Goal: Navigation & Orientation: Find specific page/section

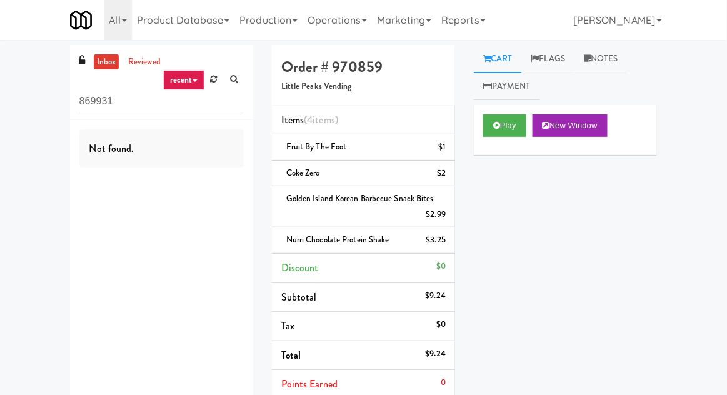
click at [221, 80] on link at bounding box center [213, 79] width 19 height 19
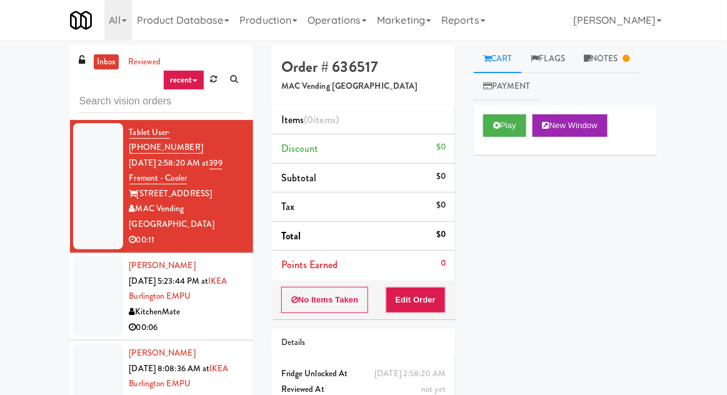
click at [214, 320] on div "00:06" at bounding box center [186, 328] width 114 height 16
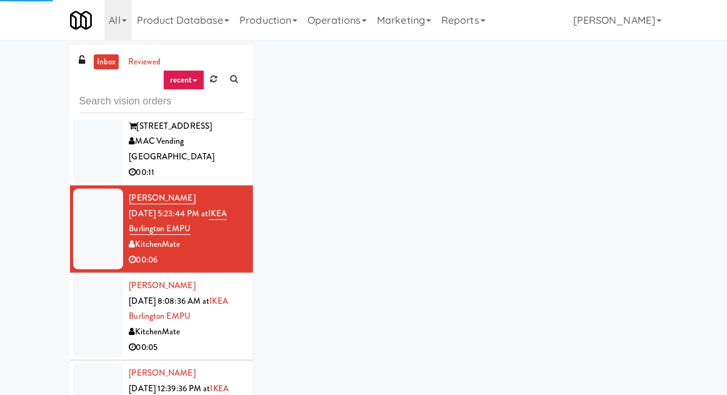
scroll to position [69, 0]
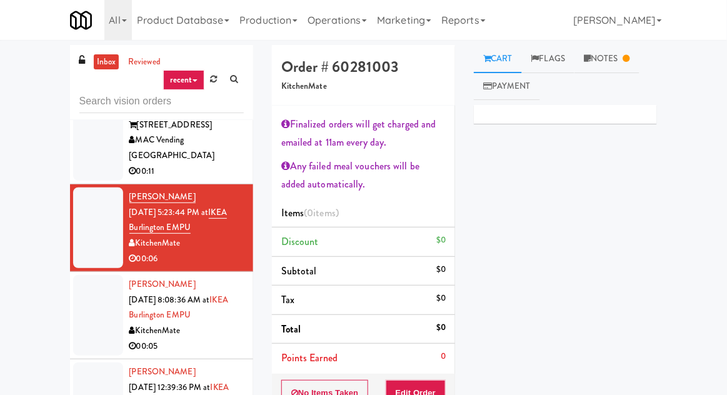
click at [231, 339] on div "00:05" at bounding box center [186, 347] width 114 height 16
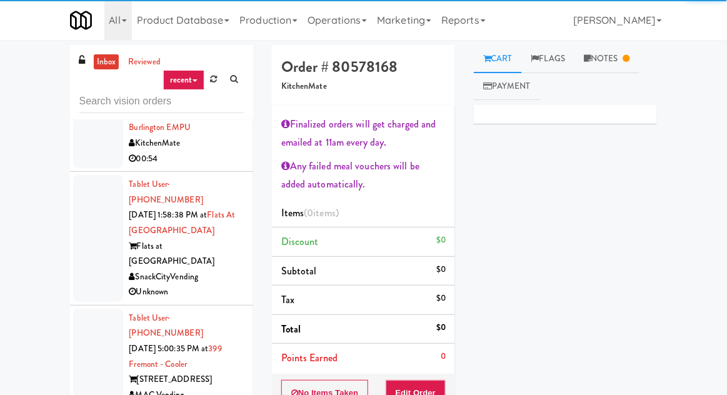
click at [235, 269] on div "SnackCityVending" at bounding box center [186, 277] width 114 height 16
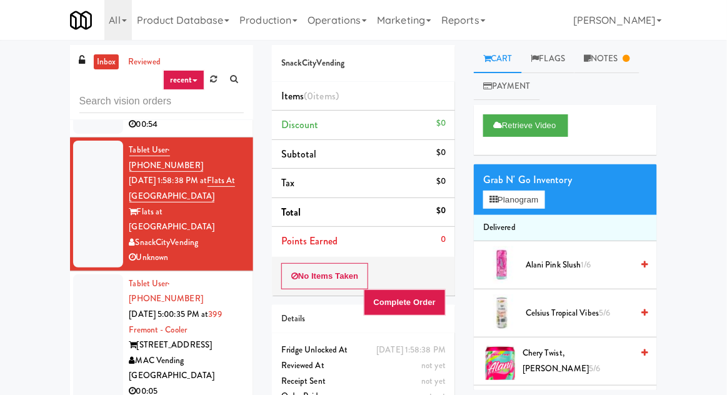
click at [228, 384] on div "00:05" at bounding box center [186, 392] width 114 height 16
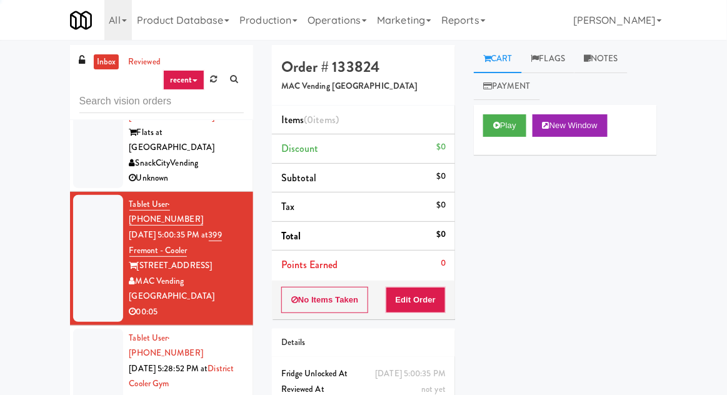
scroll to position [561, 0]
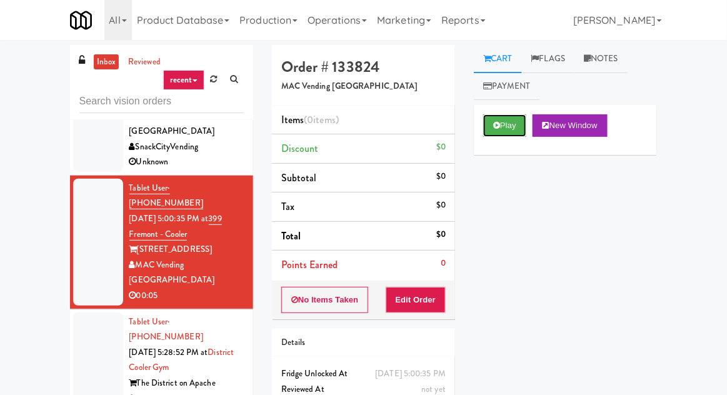
click at [503, 127] on button "Play" at bounding box center [504, 125] width 43 height 22
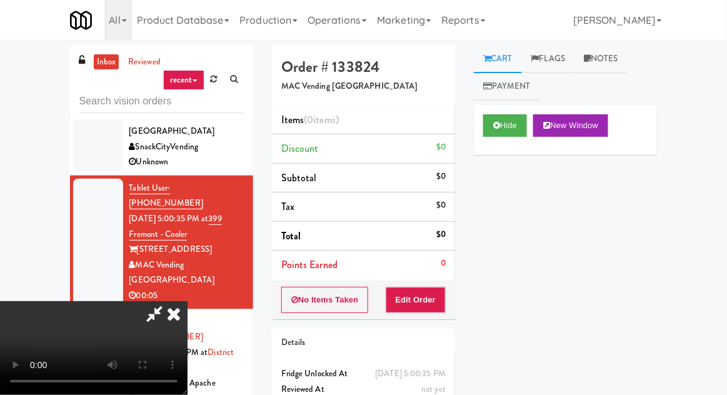
click at [615, 61] on link "Notes" at bounding box center [600, 59] width 53 height 28
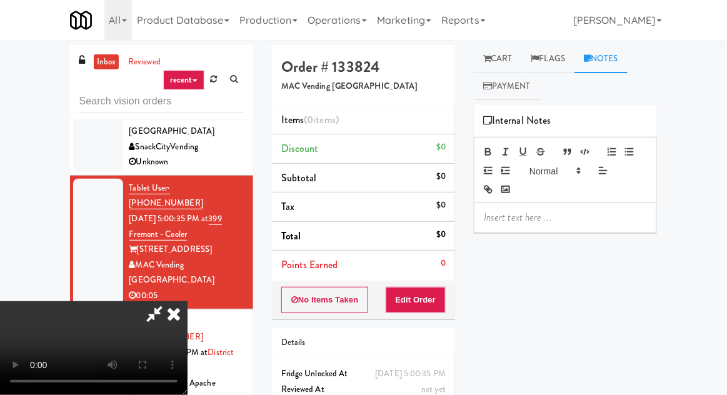
click at [499, 57] on link "Cart" at bounding box center [498, 59] width 48 height 28
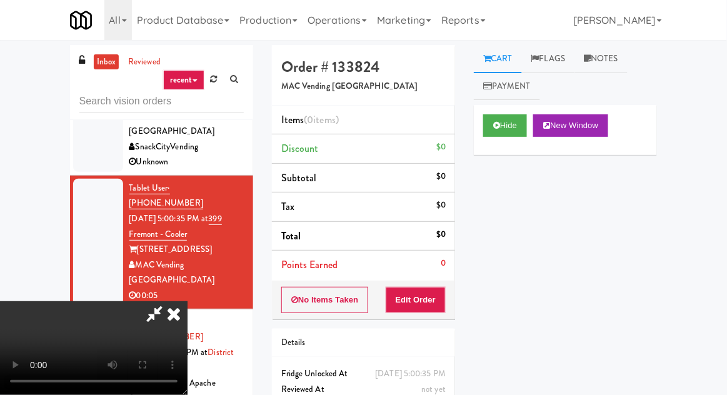
scroll to position [0, 0]
click at [442, 303] on button "Edit Order" at bounding box center [416, 300] width 61 height 26
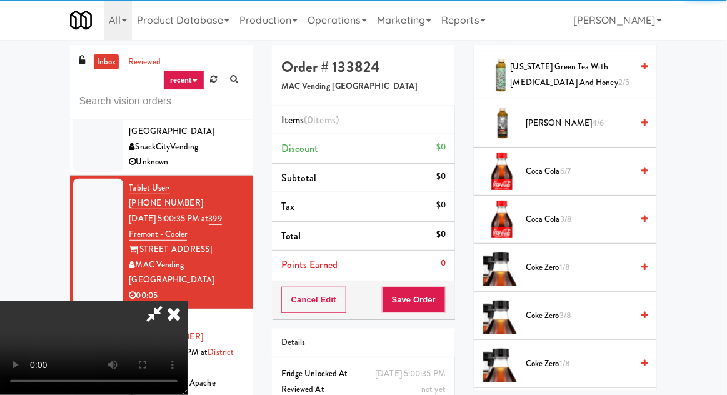
scroll to position [396, 0]
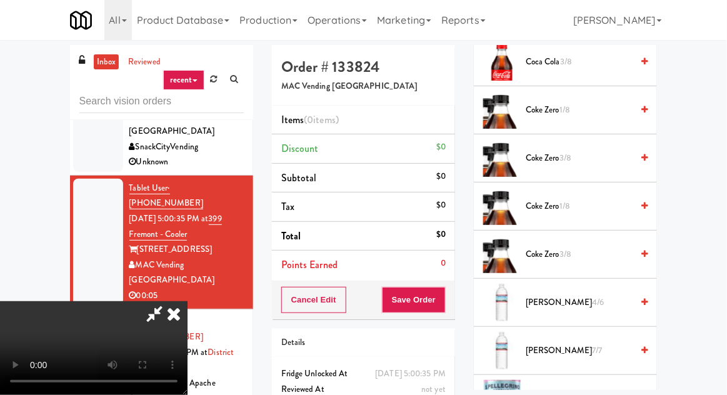
click at [598, 102] on span "Coke Zero 1/8" at bounding box center [579, 110] width 106 height 16
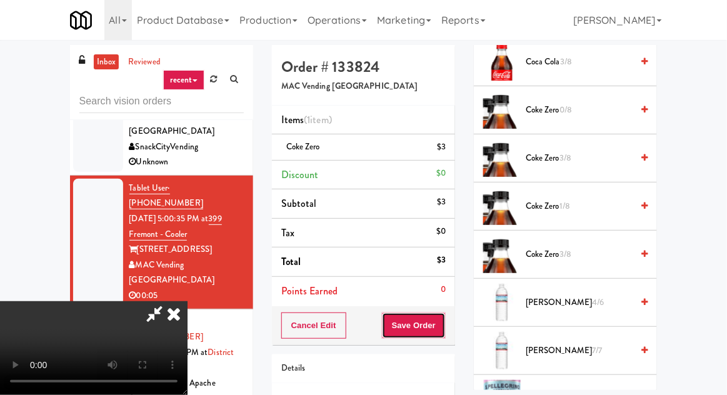
click at [442, 324] on button "Save Order" at bounding box center [414, 325] width 64 height 26
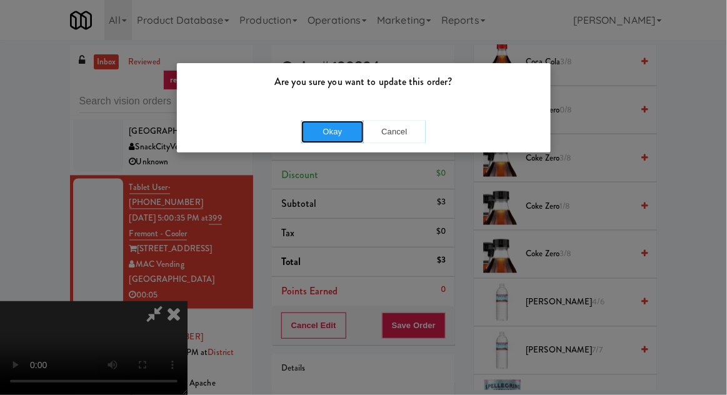
click at [337, 129] on button "Okay" at bounding box center [332, 132] width 62 height 22
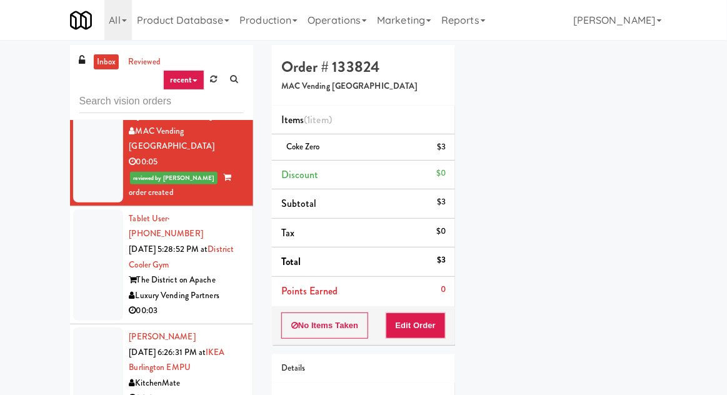
scroll to position [694, 0]
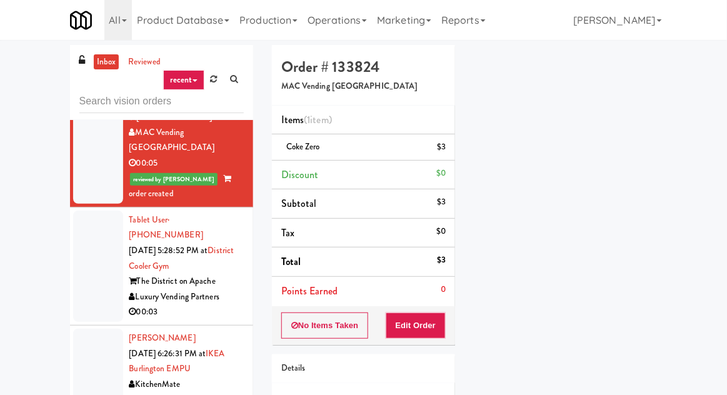
click at [101, 211] on div at bounding box center [98, 266] width 50 height 111
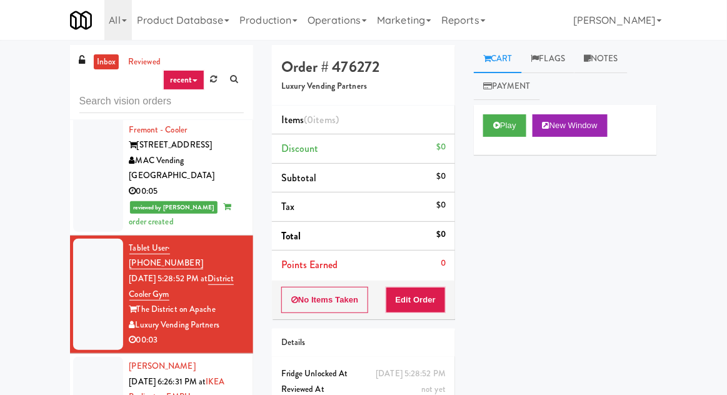
scroll to position [665, 0]
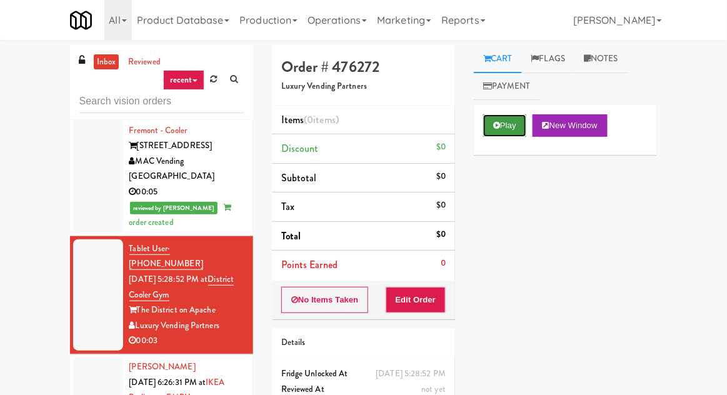
click at [506, 133] on button "Play" at bounding box center [504, 125] width 43 height 22
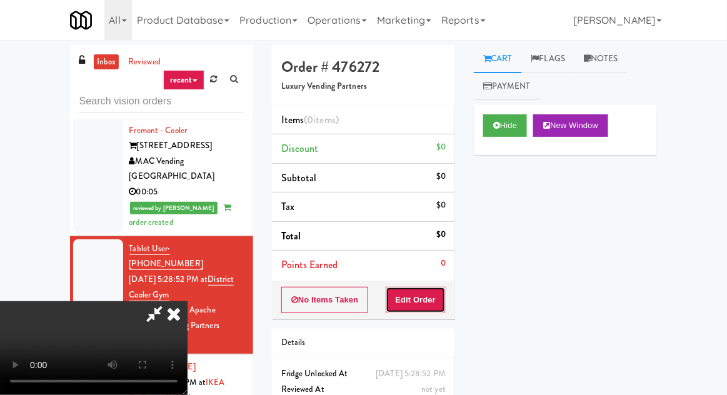
click at [423, 300] on button "Edit Order" at bounding box center [416, 300] width 61 height 26
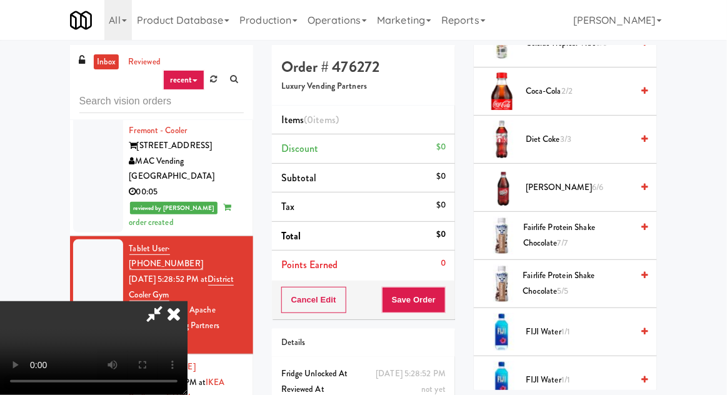
scroll to position [471, 0]
click at [622, 132] on span "Diet Coke 3/3" at bounding box center [579, 140] width 106 height 16
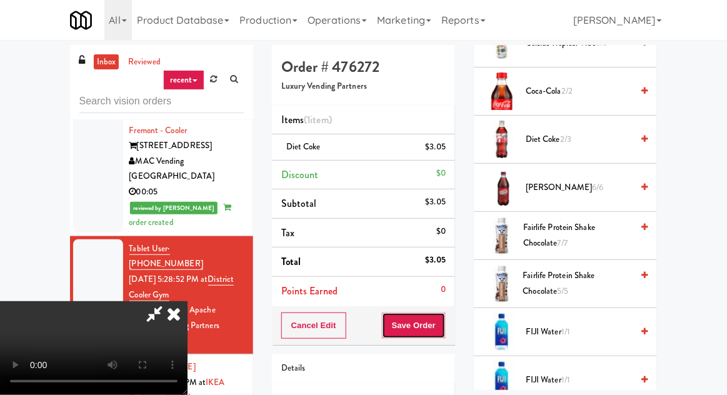
click at [444, 327] on button "Save Order" at bounding box center [414, 325] width 64 height 26
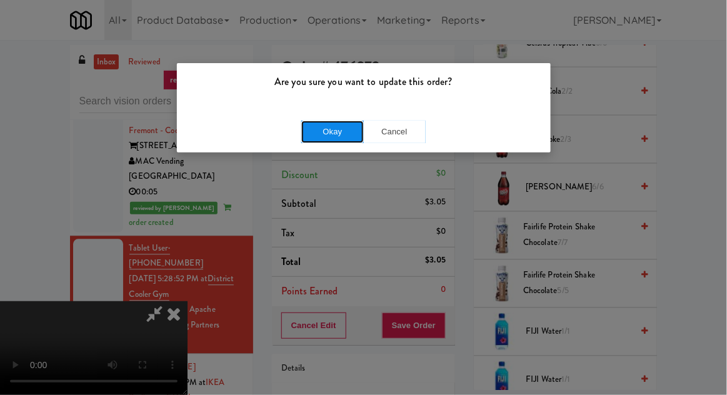
click at [349, 132] on button "Okay" at bounding box center [332, 132] width 62 height 22
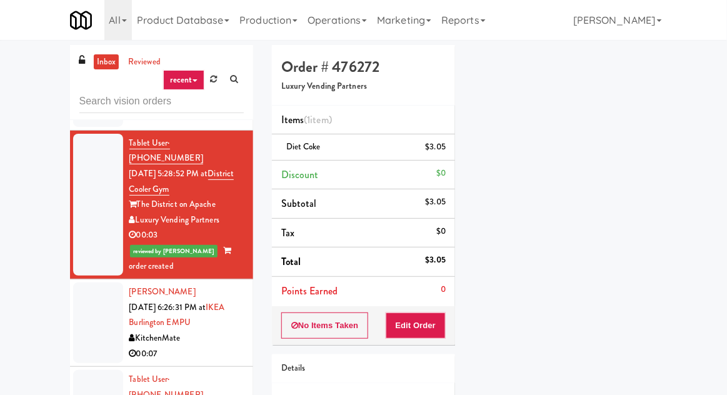
scroll to position [787, 0]
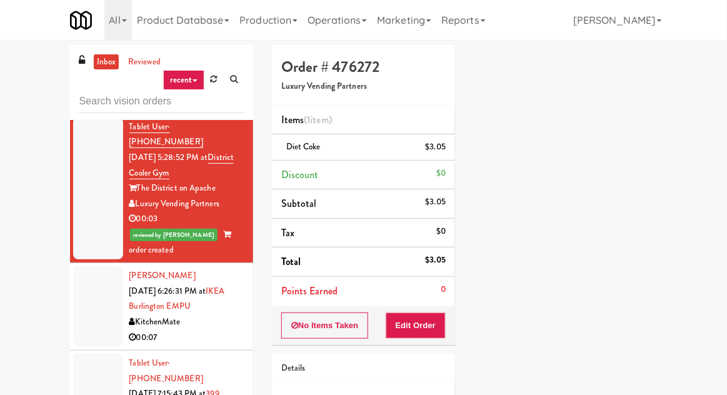
click at [90, 266] on div at bounding box center [98, 306] width 50 height 81
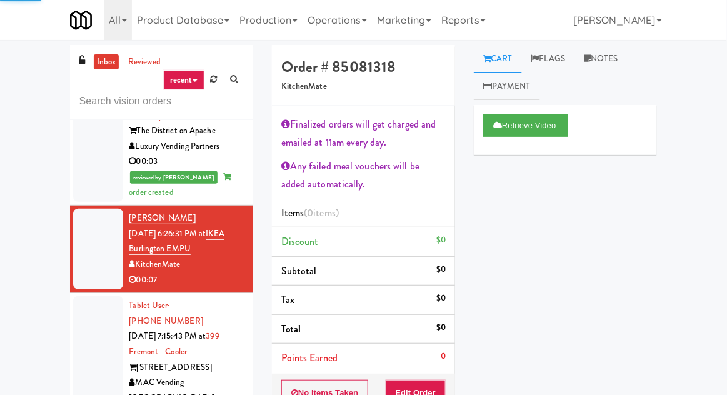
click at [96, 296] on div at bounding box center [98, 359] width 50 height 127
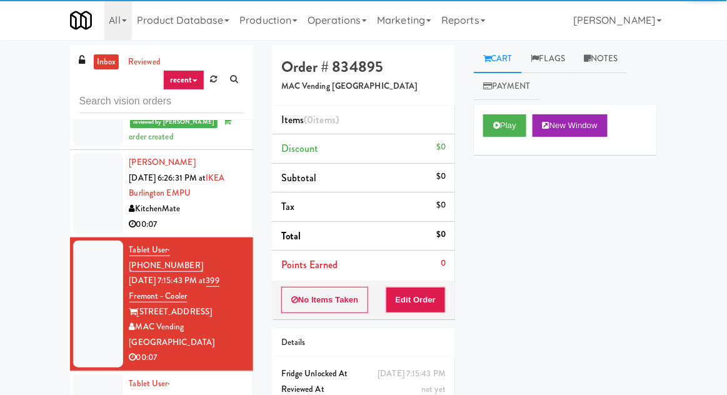
scroll to position [907, 0]
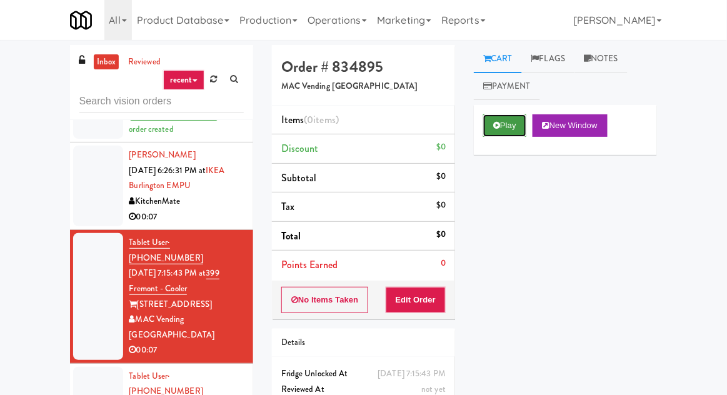
click at [499, 136] on button "Play" at bounding box center [504, 125] width 43 height 22
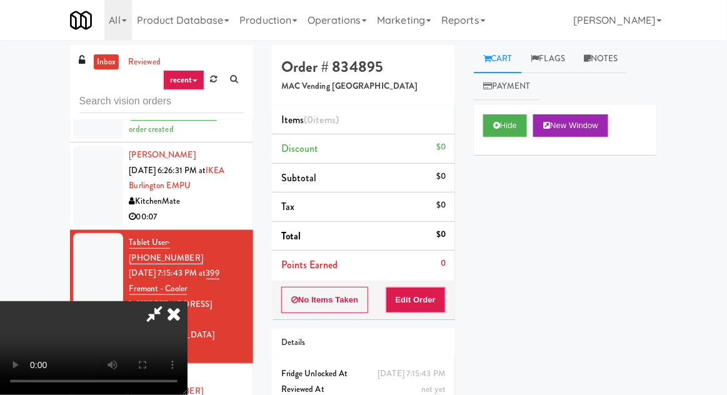
scroll to position [0, 0]
click at [441, 287] on button "Edit Order" at bounding box center [416, 300] width 61 height 26
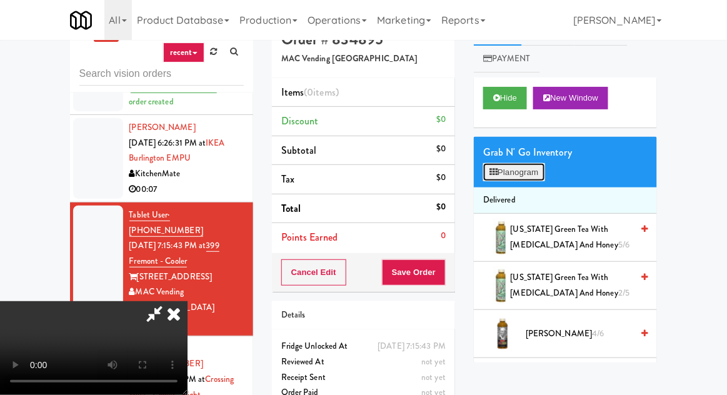
click at [535, 166] on button "Planogram" at bounding box center [513, 172] width 61 height 19
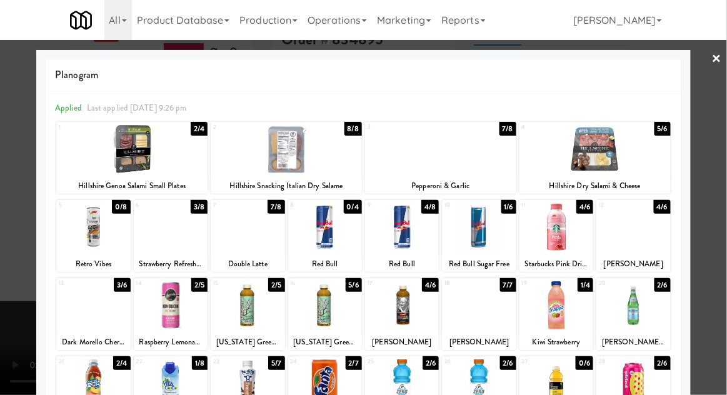
click at [256, 230] on div at bounding box center [248, 227] width 74 height 48
click at [8, 250] on div at bounding box center [363, 197] width 727 height 395
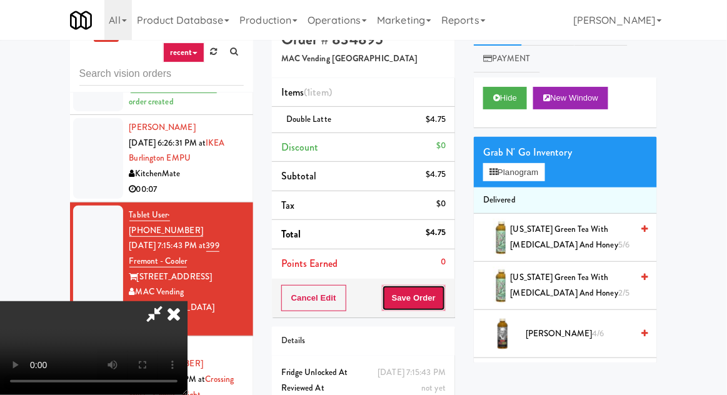
click at [442, 299] on button "Save Order" at bounding box center [414, 298] width 64 height 26
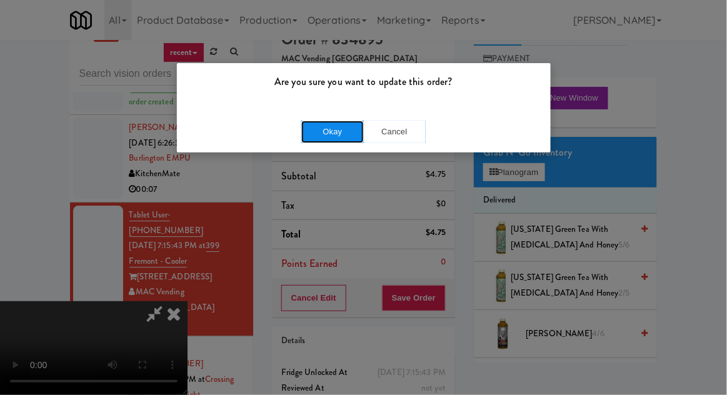
click at [334, 138] on button "Okay" at bounding box center [332, 132] width 62 height 22
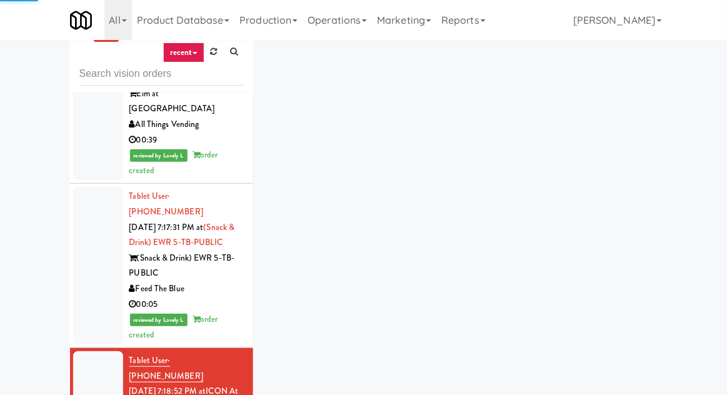
scroll to position [1447, 0]
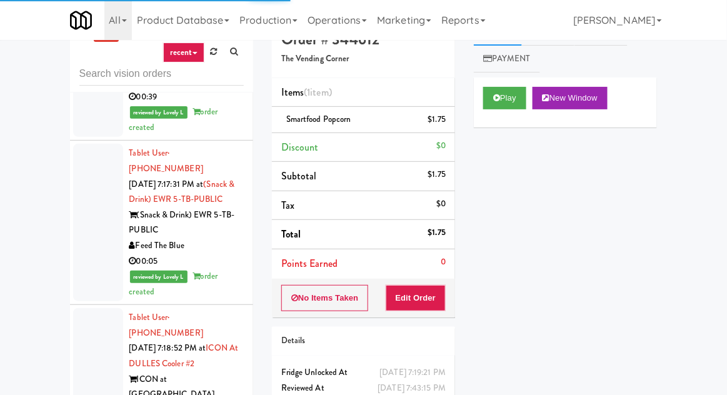
click at [92, 308] on div at bounding box center [98, 371] width 50 height 127
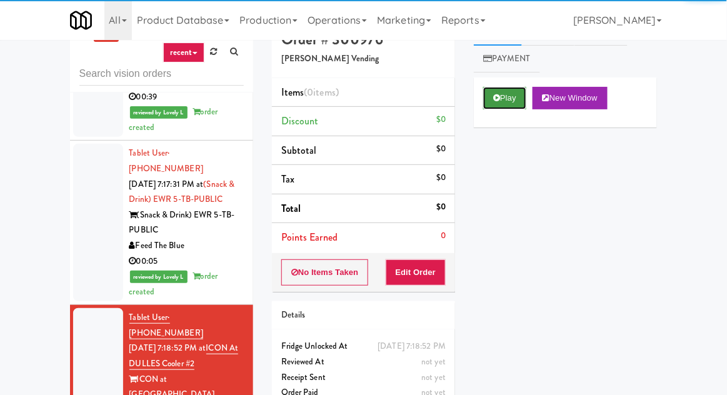
click at [504, 101] on button "Play" at bounding box center [504, 98] width 43 height 22
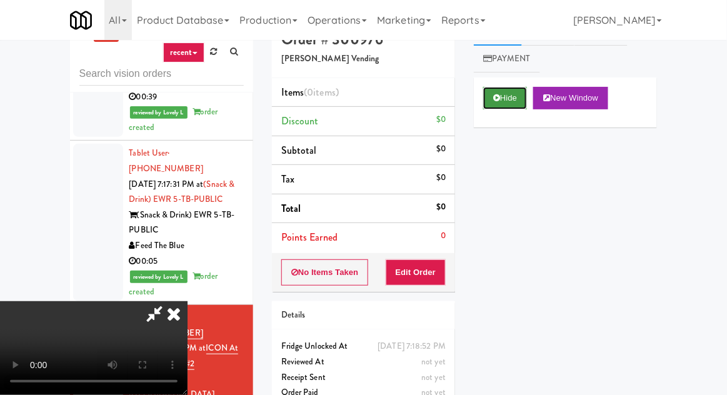
scroll to position [46, 0]
click at [442, 272] on button "Edit Order" at bounding box center [416, 272] width 61 height 26
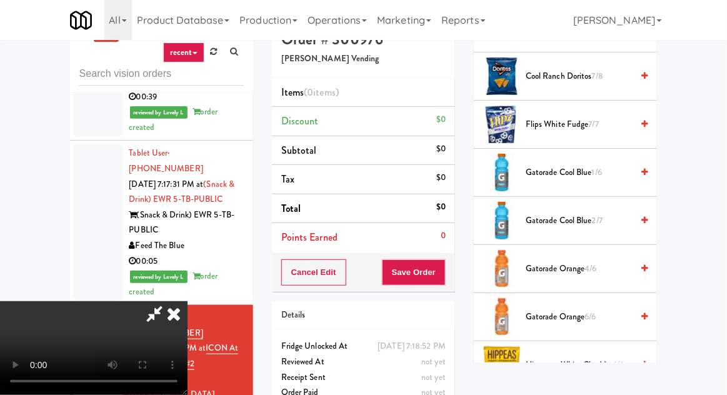
scroll to position [381, 0]
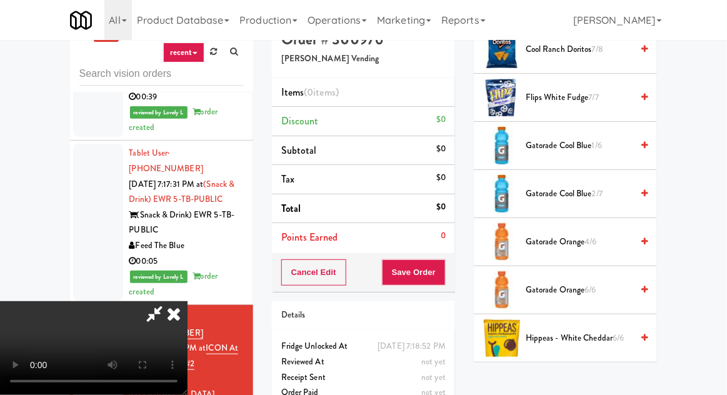
click at [562, 234] on span "Gatorade Orange 4/6" at bounding box center [579, 242] width 106 height 16
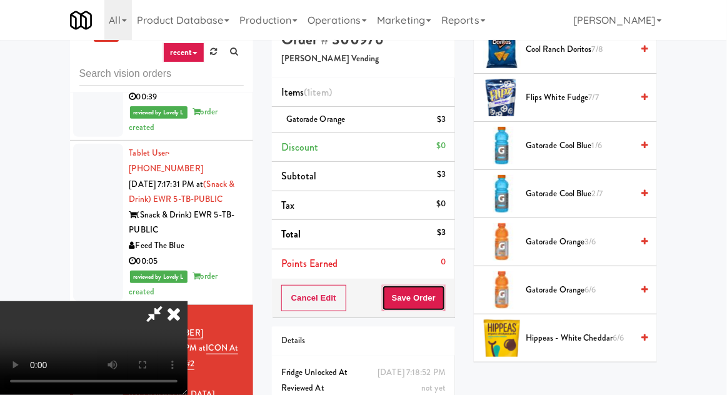
click at [437, 304] on button "Save Order" at bounding box center [414, 298] width 64 height 26
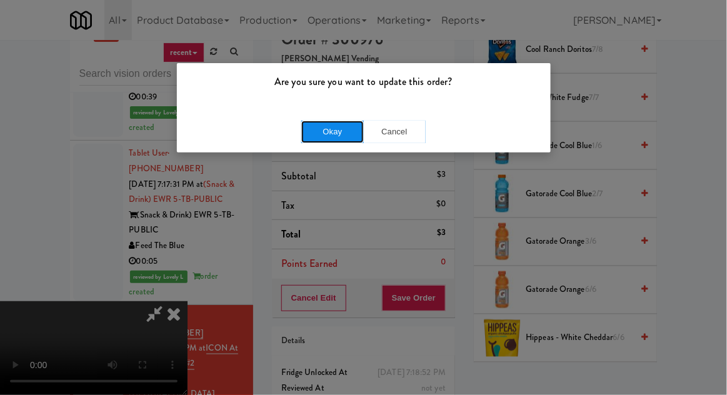
click at [316, 136] on button "Okay" at bounding box center [332, 132] width 62 height 22
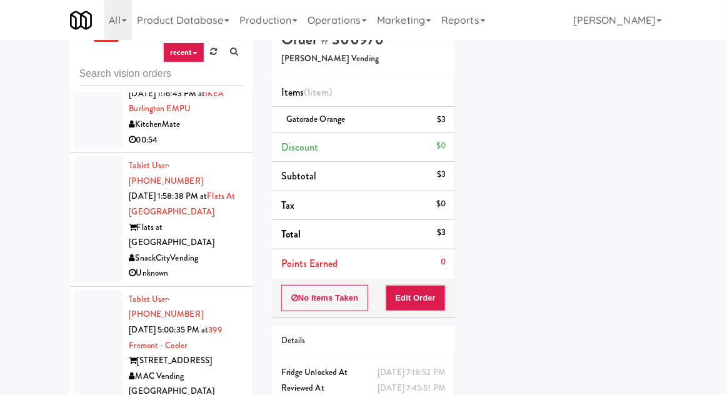
scroll to position [410, 0]
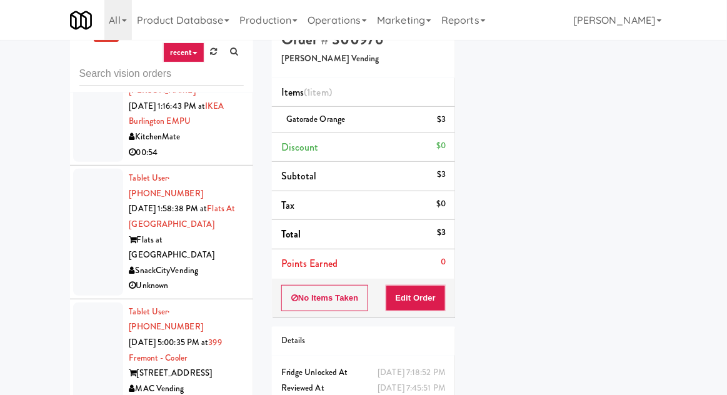
click at [94, 186] on div at bounding box center [98, 232] width 50 height 127
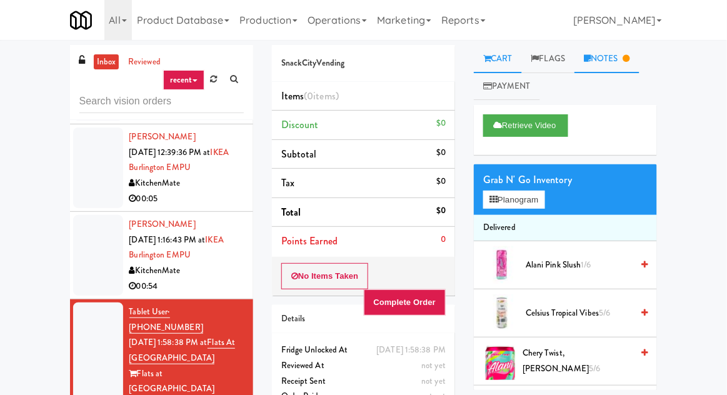
click at [625, 59] on link "Notes" at bounding box center [606, 59] width 65 height 28
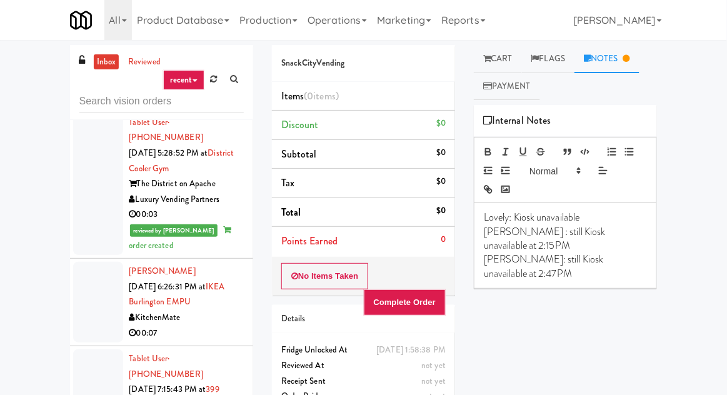
click at [94, 262] on div at bounding box center [98, 302] width 50 height 81
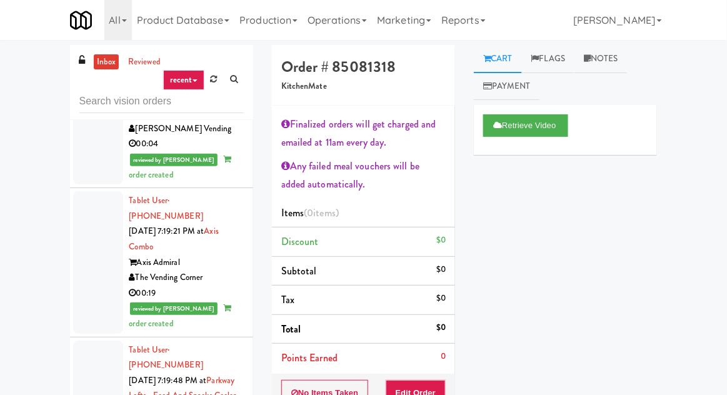
scroll to position [1755, 0]
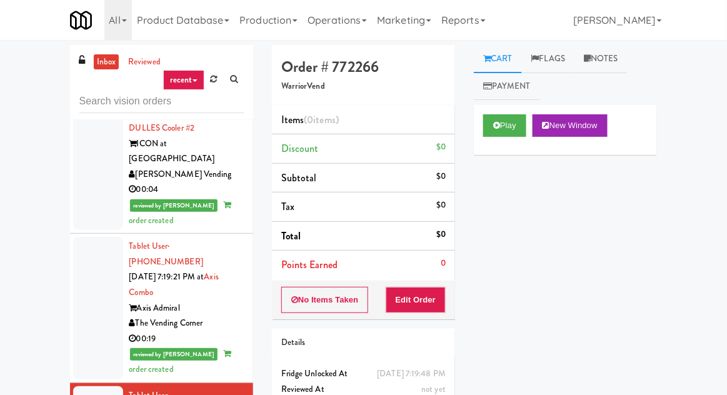
scroll to position [1711, 0]
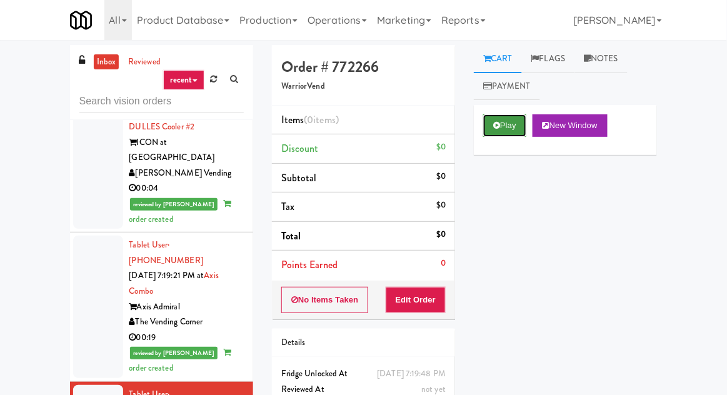
click at [496, 134] on button "Play" at bounding box center [504, 125] width 43 height 22
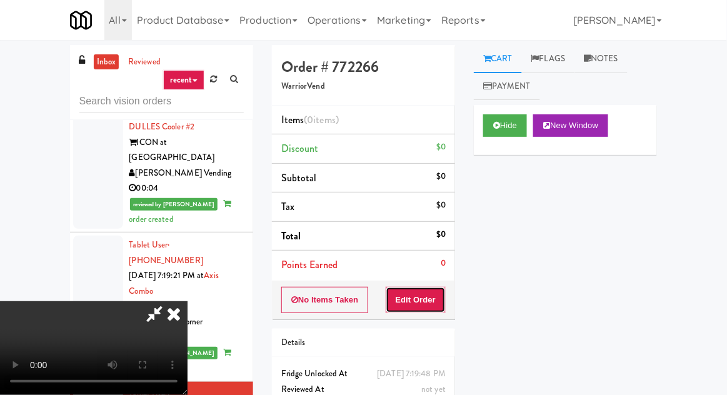
click at [438, 287] on button "Edit Order" at bounding box center [416, 300] width 61 height 26
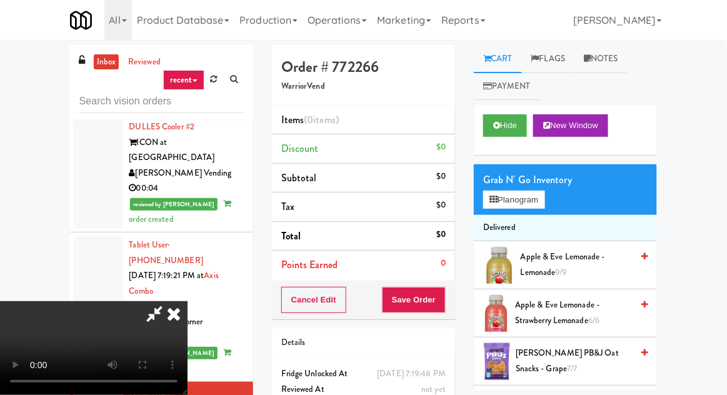
scroll to position [0, 0]
click at [525, 206] on button "Planogram" at bounding box center [513, 200] width 61 height 19
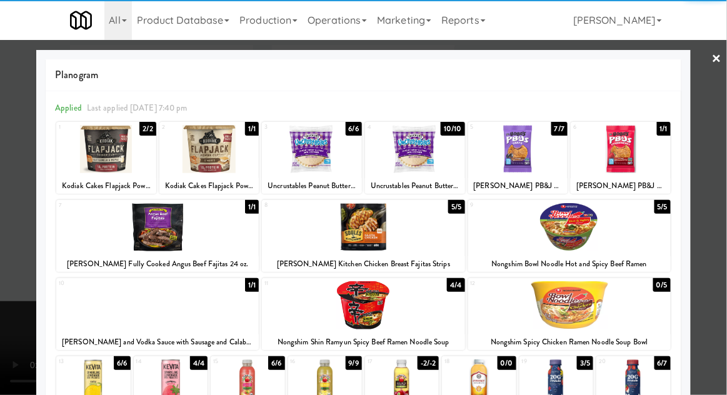
click at [594, 232] on div at bounding box center [569, 227] width 202 height 48
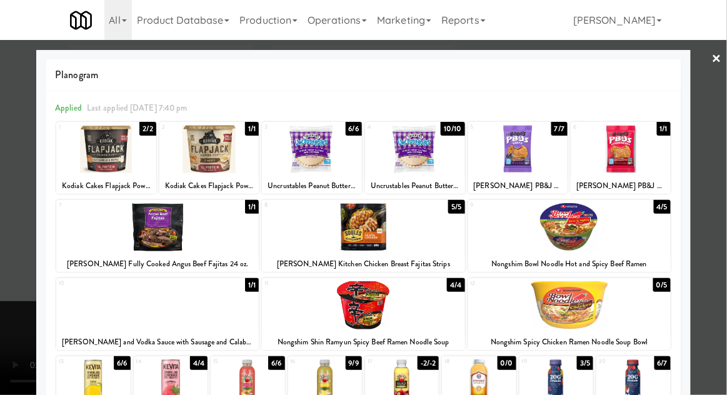
click at [424, 149] on div at bounding box center [415, 149] width 100 height 48
click at [431, 154] on div at bounding box center [415, 149] width 100 height 48
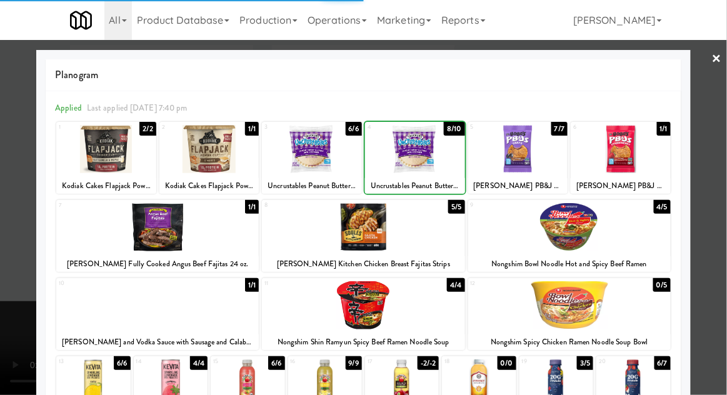
click at [14, 229] on div at bounding box center [363, 197] width 727 height 395
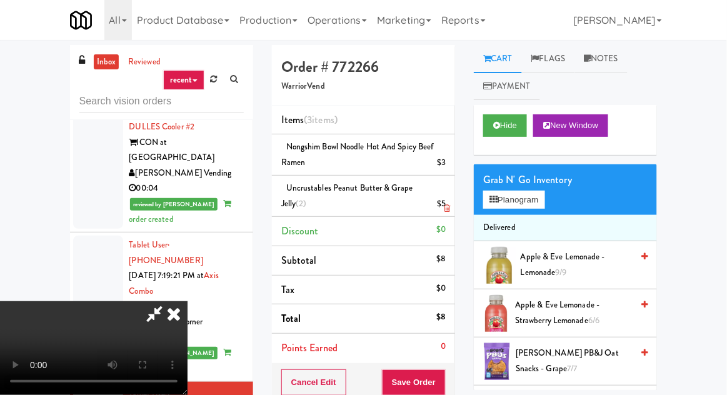
click at [452, 204] on li "Uncrustables Peanut Butter & Grape Jelly (2) $5" at bounding box center [363, 196] width 183 height 41
click at [447, 208] on icon at bounding box center [447, 208] width 6 height 8
click at [450, 212] on icon at bounding box center [447, 208] width 6 height 8
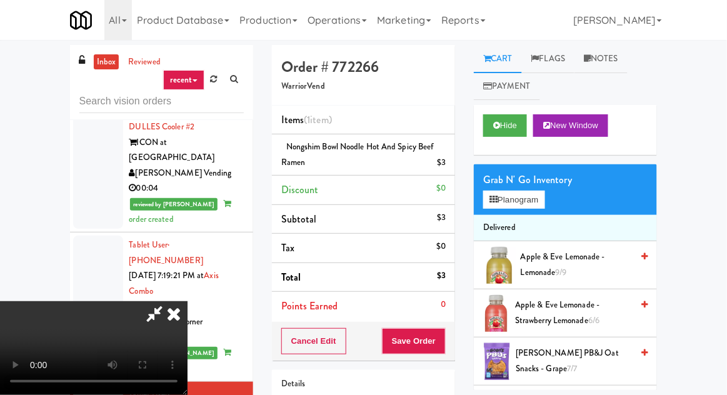
click at [553, 261] on span "Apple & Eve Lemonade - Lemonade 9/9" at bounding box center [577, 264] width 112 height 31
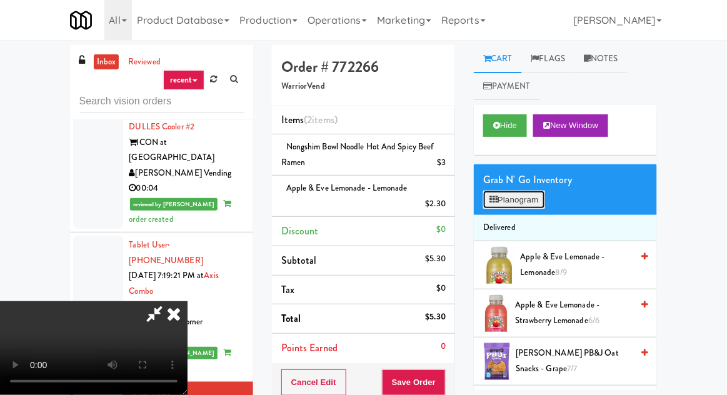
click at [529, 201] on button "Planogram" at bounding box center [513, 200] width 61 height 19
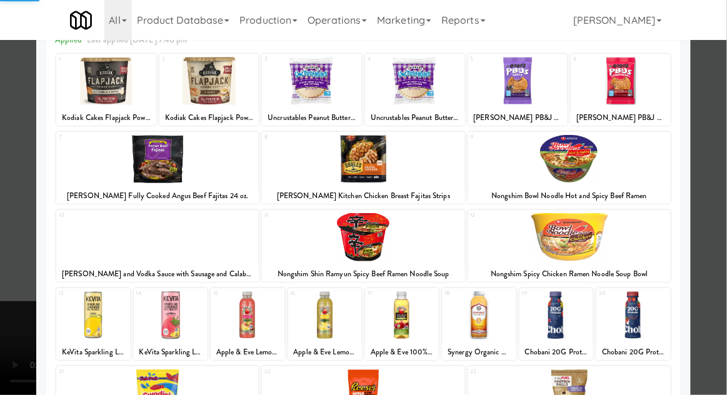
scroll to position [218, 0]
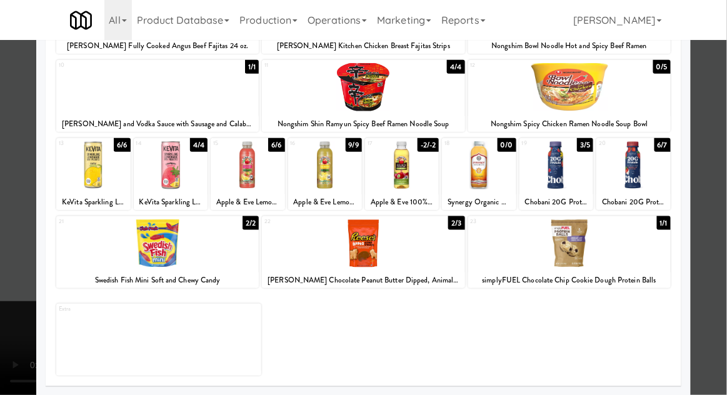
click at [420, 179] on div at bounding box center [402, 165] width 74 height 48
click at [7, 184] on div at bounding box center [363, 197] width 727 height 395
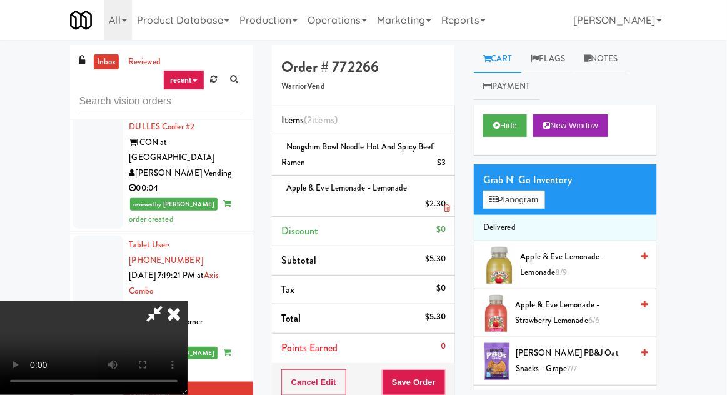
click at [450, 209] on li "Apple & Eve Lemonade - Lemonade $2.30" at bounding box center [363, 196] width 183 height 41
click at [447, 208] on icon at bounding box center [447, 208] width 6 height 8
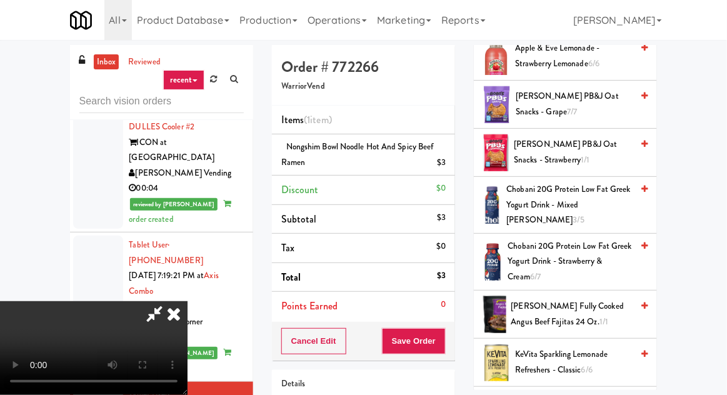
scroll to position [921, 0]
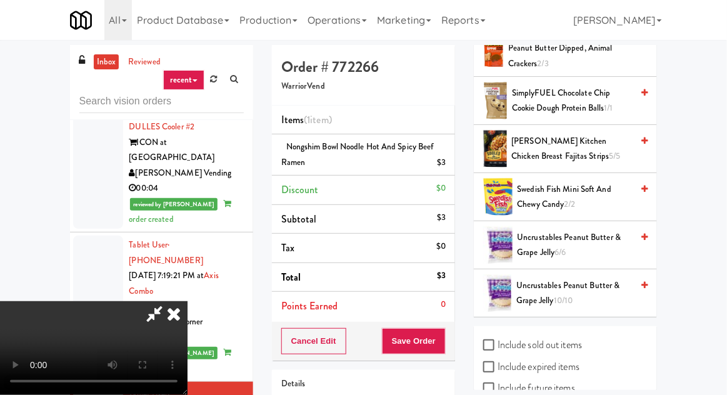
click at [569, 336] on label "Include sold out items" at bounding box center [532, 345] width 99 height 19
click at [497, 341] on input "Include sold out items" at bounding box center [490, 346] width 14 height 10
checkbox input "true"
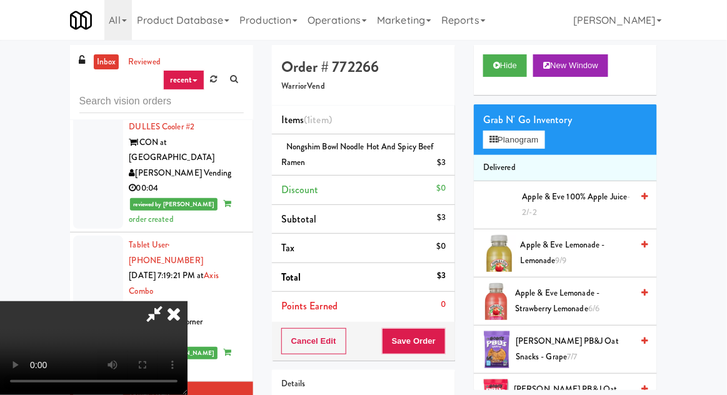
scroll to position [77, 0]
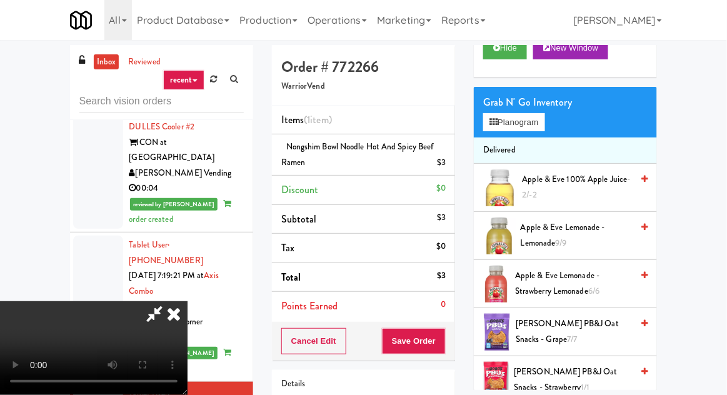
click at [627, 184] on span "Apple & Eve 100% Apple Juice -2/-2" at bounding box center [577, 187] width 110 height 31
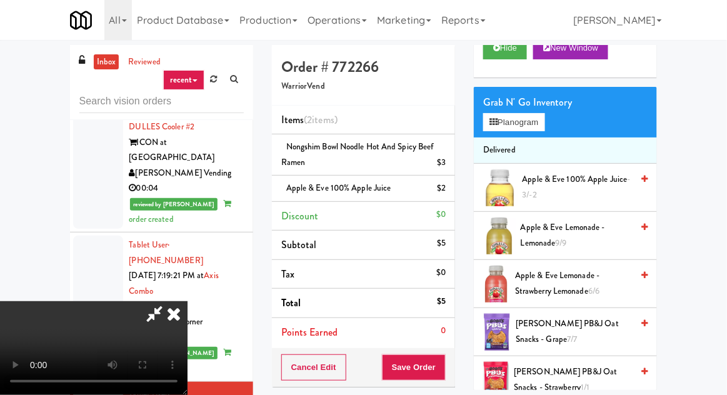
scroll to position [46, 0]
click at [444, 362] on button "Save Order" at bounding box center [414, 367] width 64 height 26
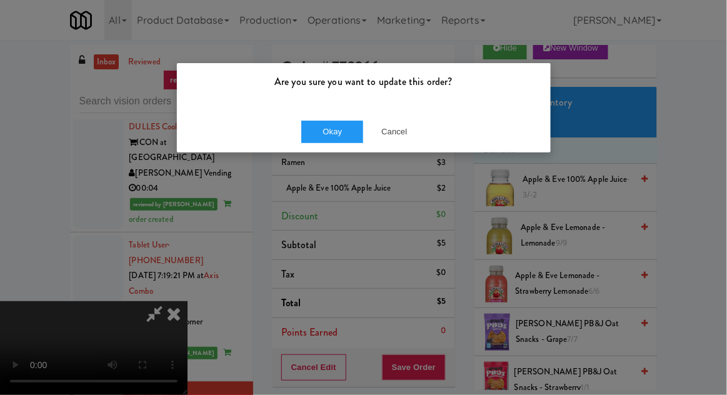
click at [333, 150] on div "Okay Cancel" at bounding box center [364, 132] width 374 height 42
click at [339, 140] on button "Okay" at bounding box center [332, 132] width 62 height 22
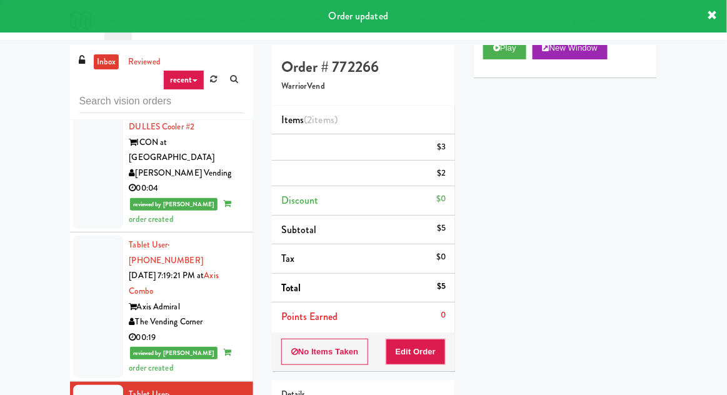
scroll to position [0, 0]
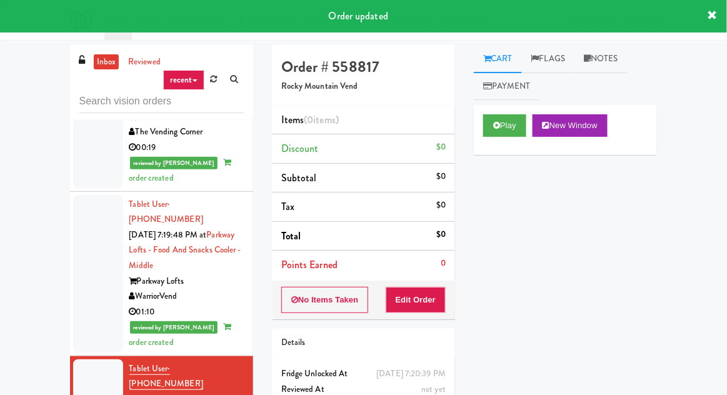
scroll to position [1902, 0]
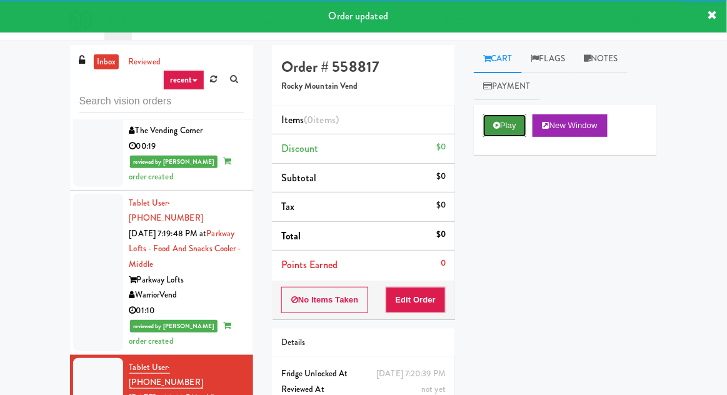
click at [491, 126] on button "Play" at bounding box center [504, 125] width 43 height 22
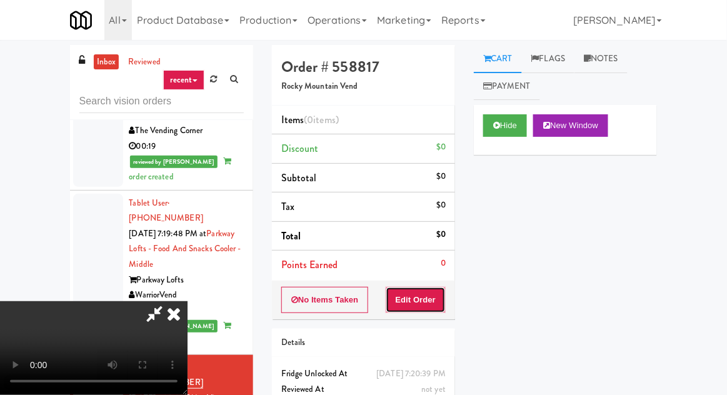
click at [424, 309] on button "Edit Order" at bounding box center [416, 300] width 61 height 26
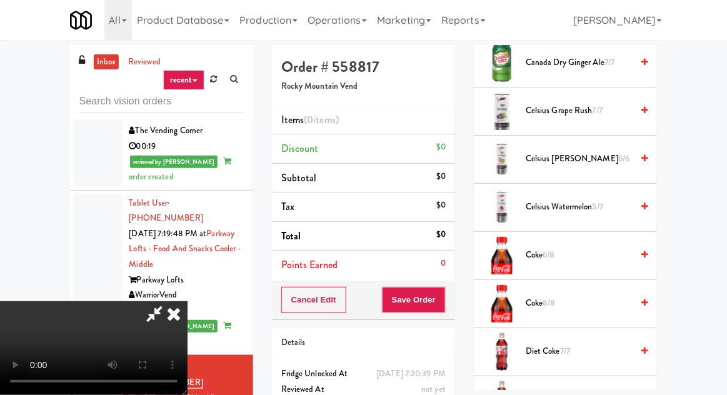
scroll to position [651, 0]
click at [547, 250] on span "6/8" at bounding box center [549, 256] width 12 height 12
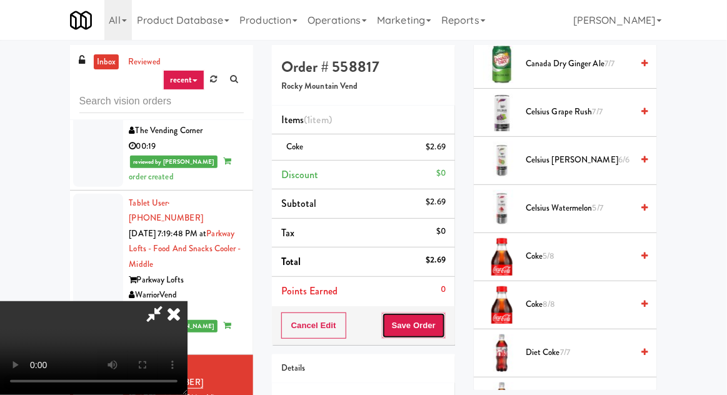
click at [445, 320] on button "Save Order" at bounding box center [414, 325] width 64 height 26
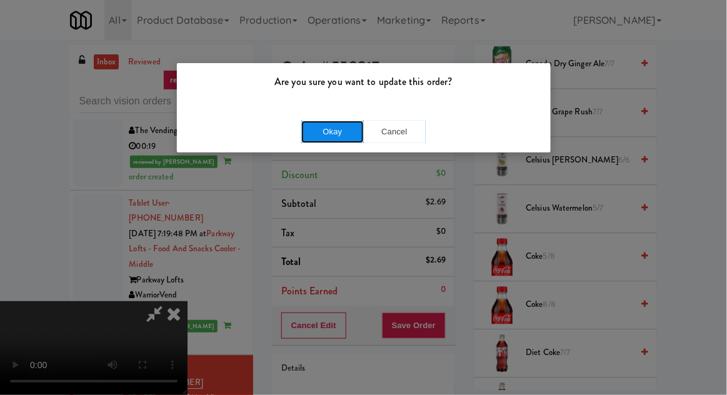
click at [352, 129] on button "Okay" at bounding box center [332, 132] width 62 height 22
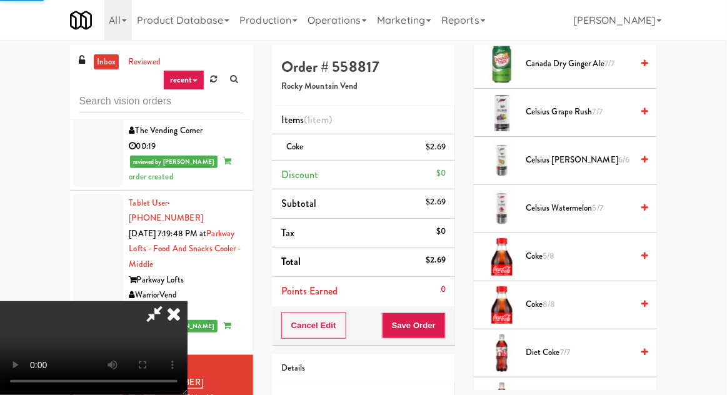
scroll to position [123, 0]
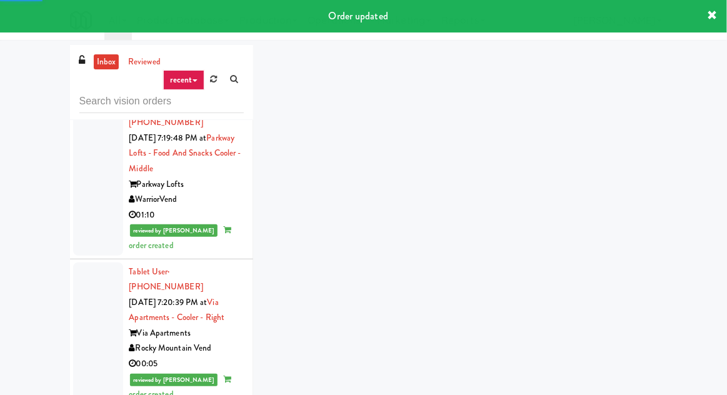
scroll to position [2000, 0]
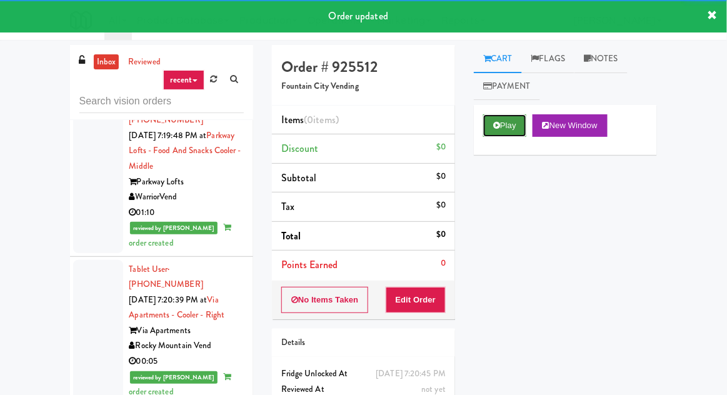
click at [501, 134] on button "Play" at bounding box center [504, 125] width 43 height 22
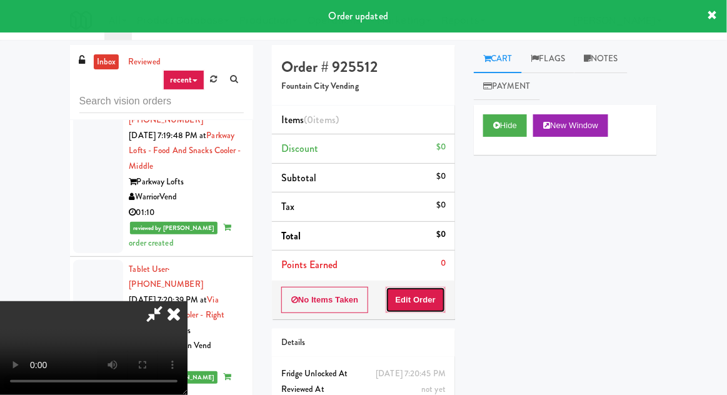
click at [418, 301] on button "Edit Order" at bounding box center [416, 300] width 61 height 26
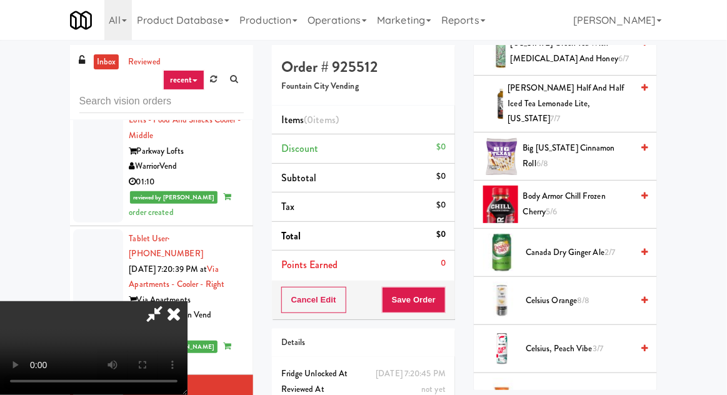
scroll to position [455, 0]
click at [562, 191] on span "Body Armor Chill Frozen Cherry 5/6" at bounding box center [577, 203] width 109 height 31
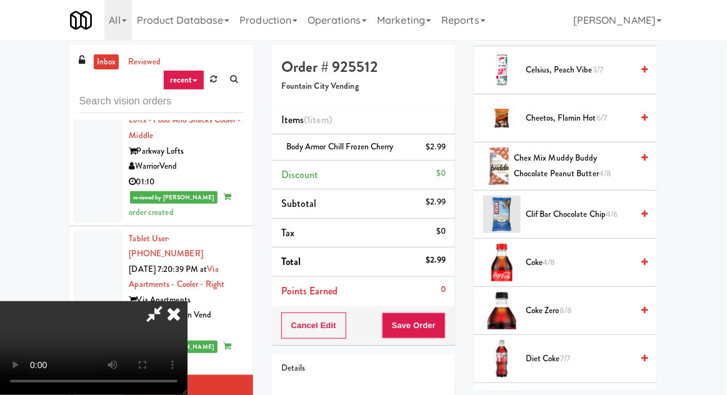
scroll to position [745, 0]
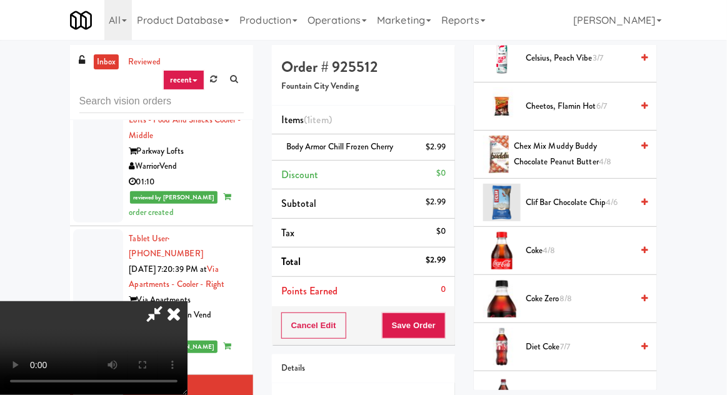
click at [547, 243] on span "Coke 4/8" at bounding box center [579, 251] width 106 height 16
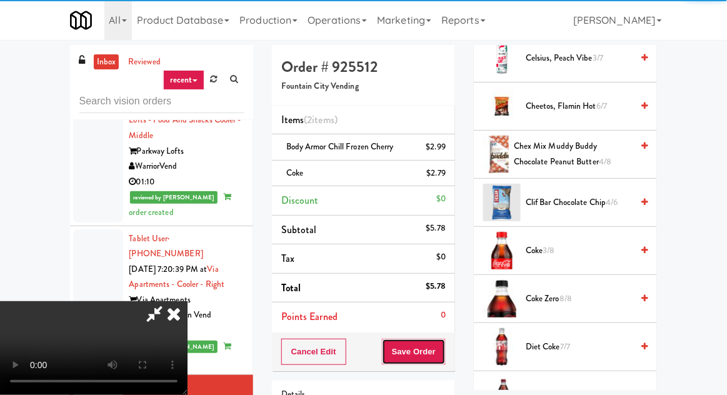
click at [444, 347] on button "Save Order" at bounding box center [414, 352] width 64 height 26
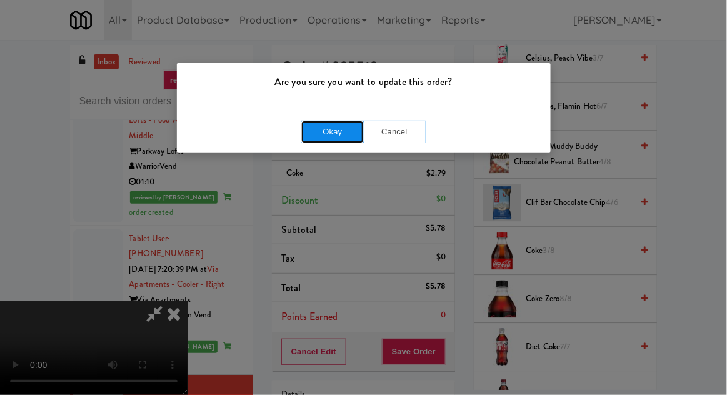
click at [324, 141] on button "Okay" at bounding box center [332, 132] width 62 height 22
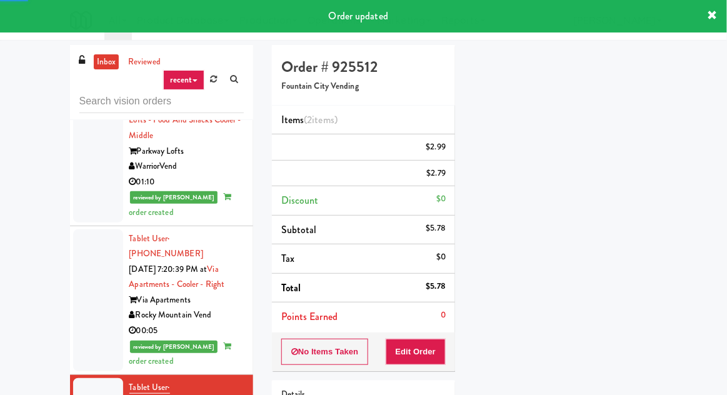
scroll to position [0, 0]
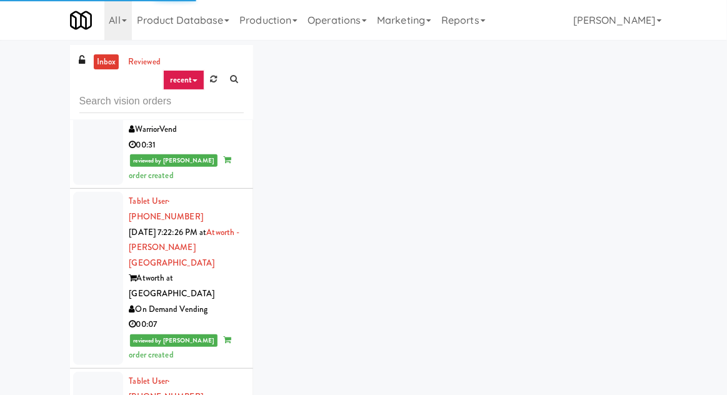
scroll to position [3373, 0]
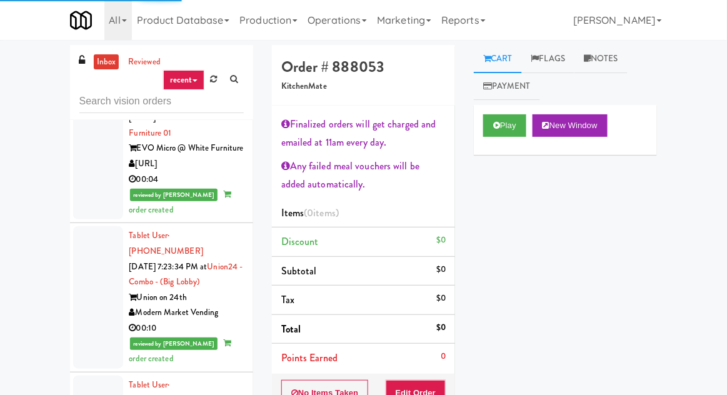
scroll to position [3634, 0]
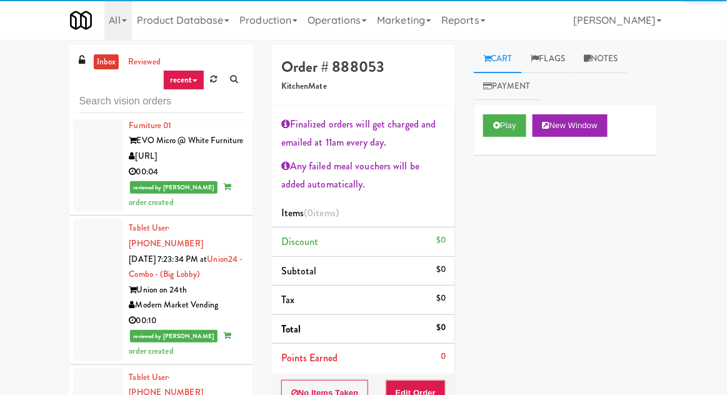
scroll to position [3577, 0]
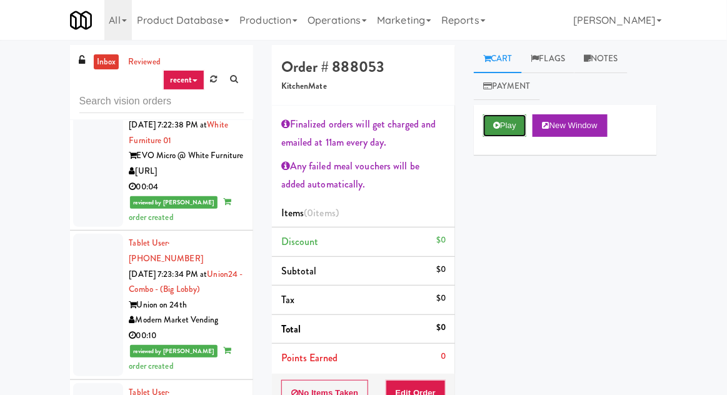
click at [498, 131] on button "Play" at bounding box center [504, 125] width 43 height 22
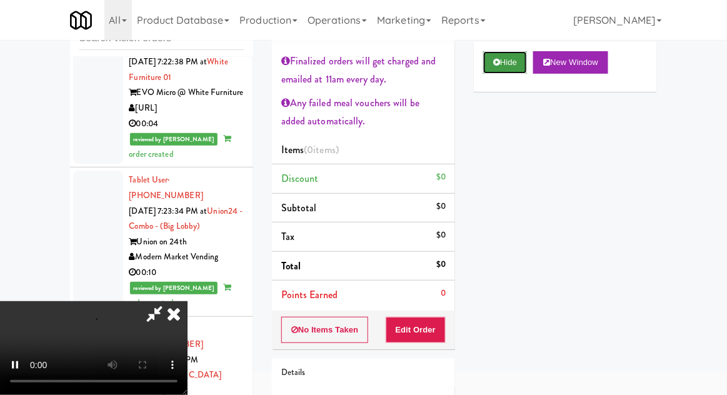
scroll to position [64, 0]
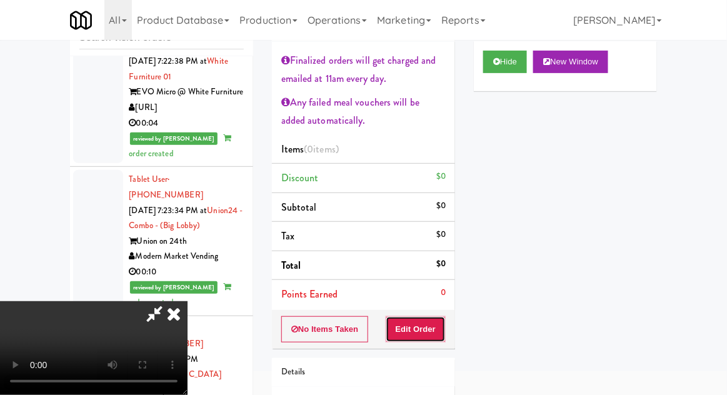
click at [436, 332] on button "Edit Order" at bounding box center [416, 329] width 61 height 26
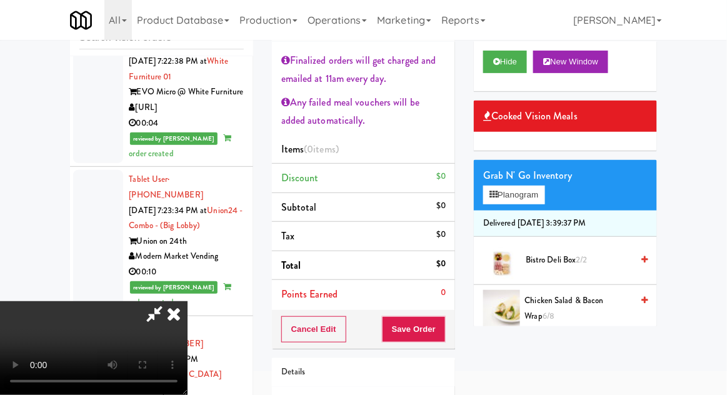
scroll to position [76, 0]
click at [562, 254] on span "Bistro Deli Box 2/2" at bounding box center [579, 260] width 106 height 16
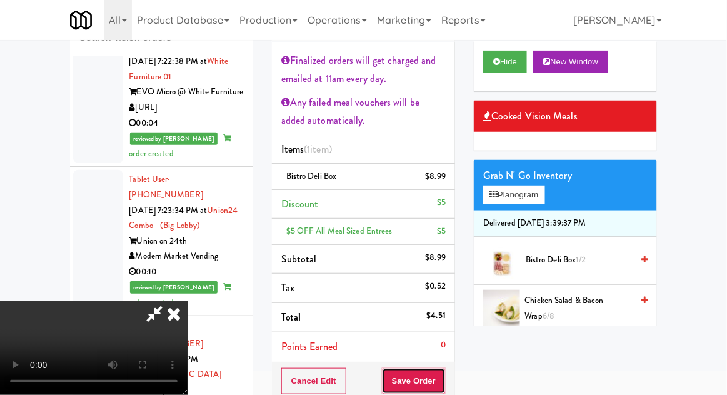
click at [446, 373] on button "Save Order" at bounding box center [414, 381] width 64 height 26
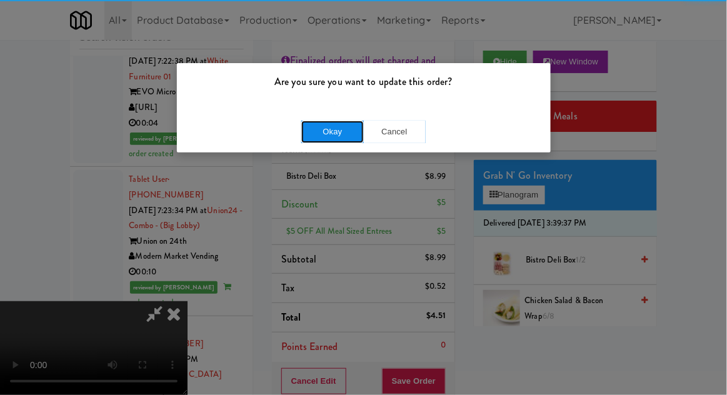
click at [337, 134] on button "Okay" at bounding box center [332, 132] width 62 height 22
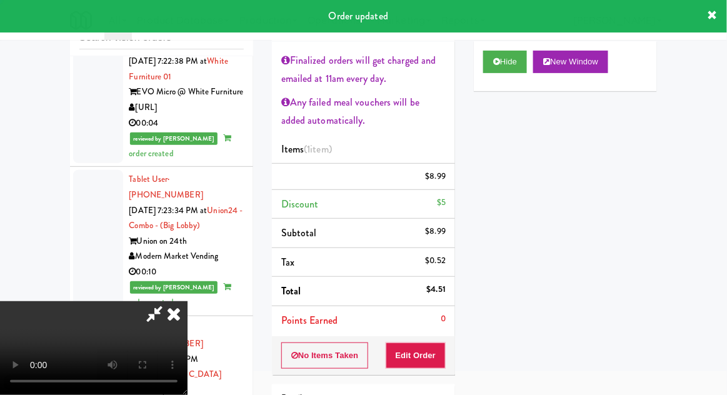
scroll to position [0, 0]
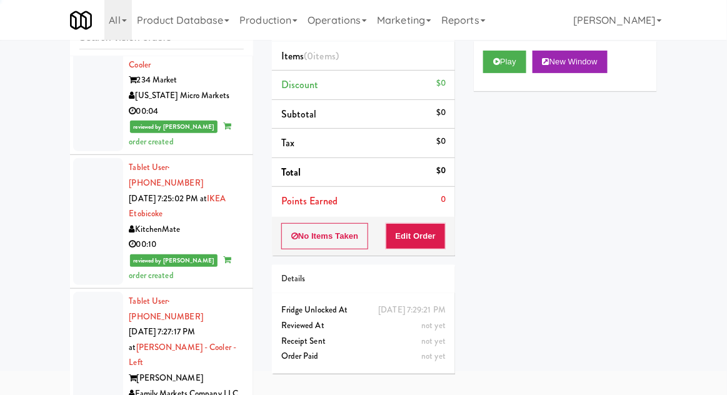
scroll to position [4035, 0]
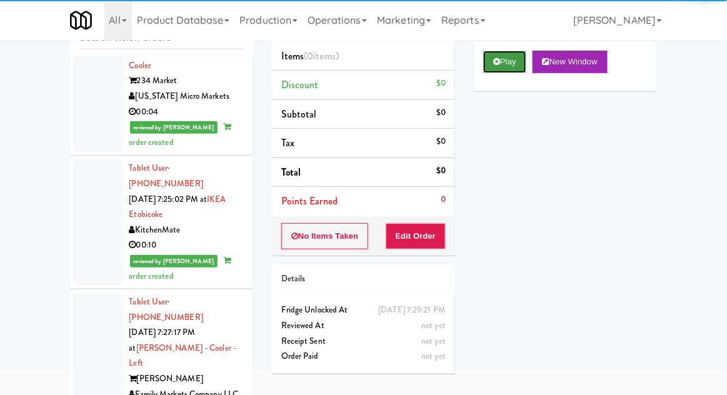
click at [491, 67] on button "Play" at bounding box center [504, 62] width 43 height 22
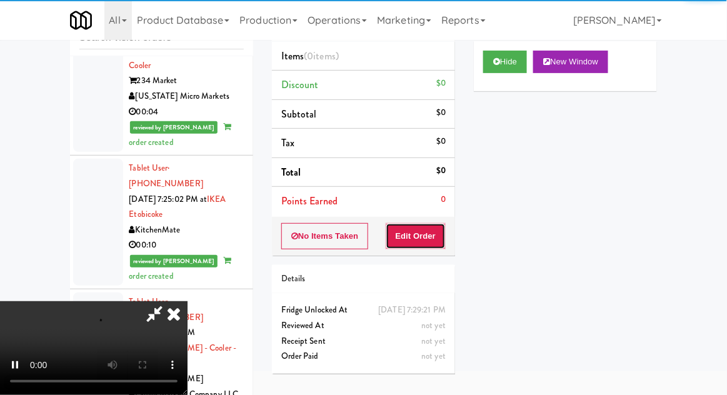
click at [419, 224] on button "Edit Order" at bounding box center [416, 236] width 61 height 26
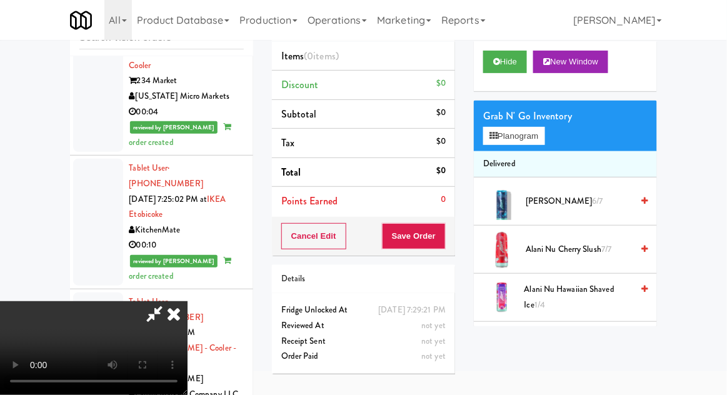
click at [563, 341] on span "Alani Pink Slush 5/7" at bounding box center [579, 346] width 106 height 16
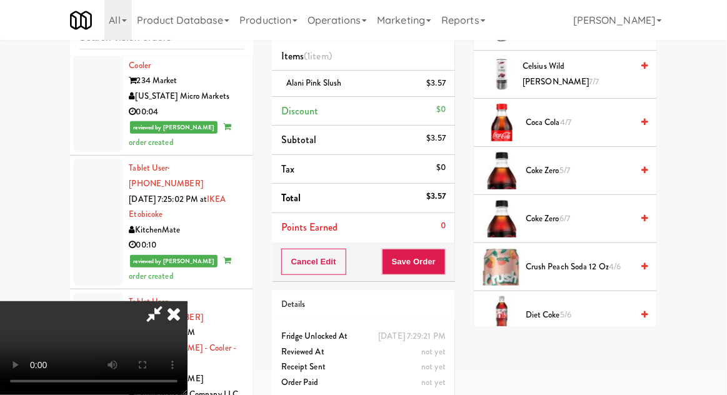
scroll to position [465, 0]
click at [551, 123] on span "Coca Cola 4/7" at bounding box center [579, 122] width 106 height 16
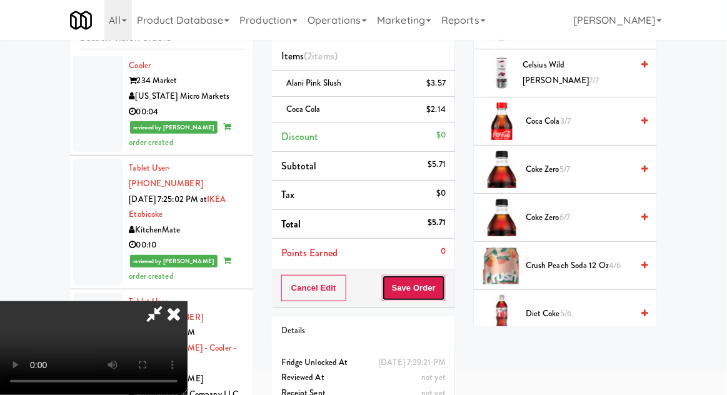
click at [442, 283] on button "Save Order" at bounding box center [414, 288] width 64 height 26
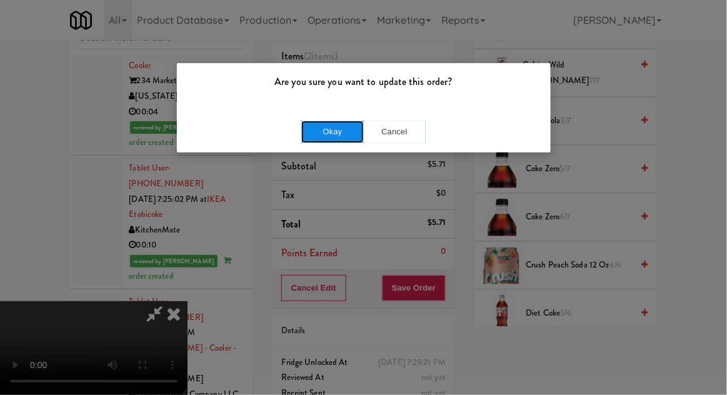
click at [327, 131] on button "Okay" at bounding box center [332, 132] width 62 height 22
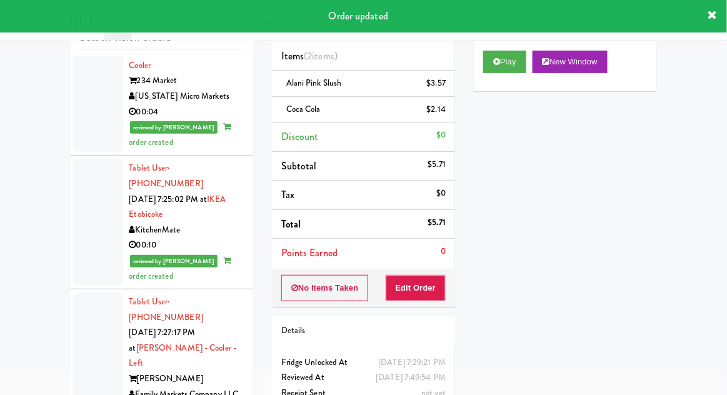
scroll to position [0, 0]
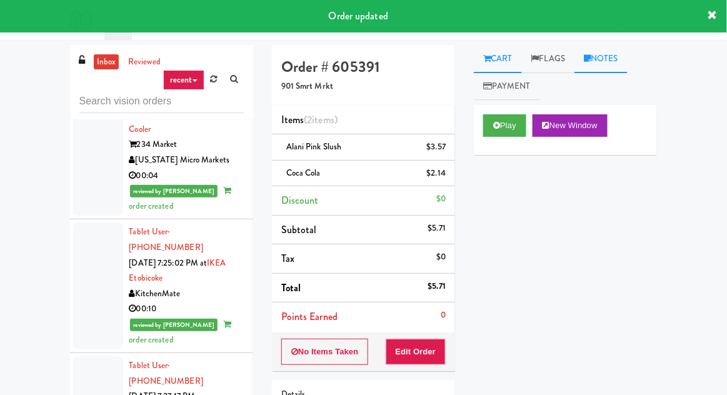
click at [622, 54] on link "Notes" at bounding box center [600, 59] width 53 height 28
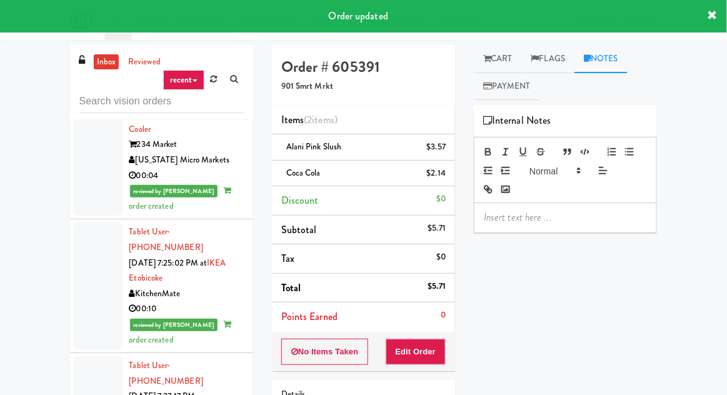
click at [561, 224] on p at bounding box center [565, 218] width 163 height 14
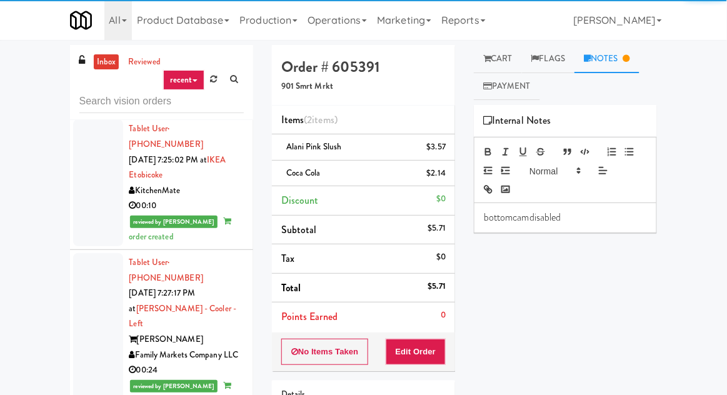
scroll to position [4168, 0]
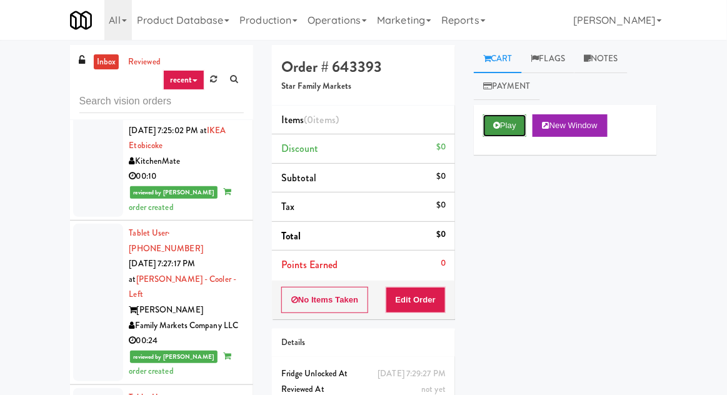
click at [507, 123] on button "Play" at bounding box center [504, 125] width 43 height 22
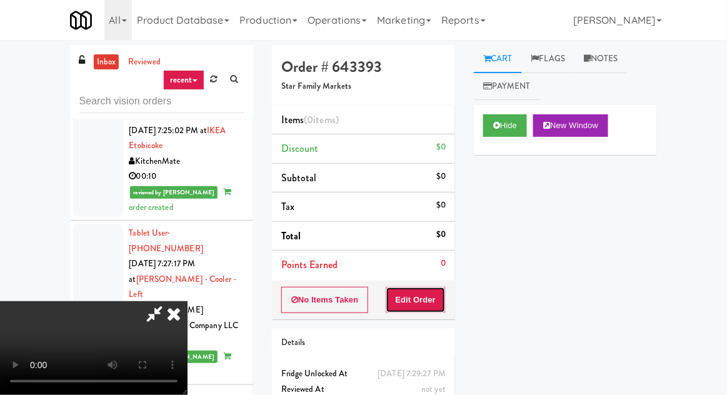
click at [423, 306] on button "Edit Order" at bounding box center [416, 300] width 61 height 26
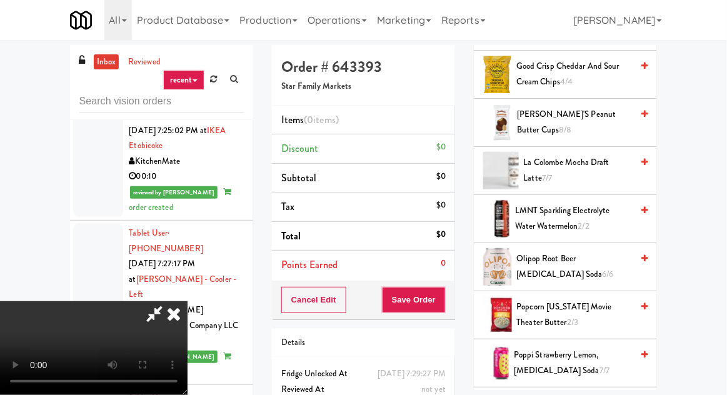
click at [560, 118] on span "[PERSON_NAME]'s Peanut Butter Cups 8/8" at bounding box center [574, 122] width 115 height 31
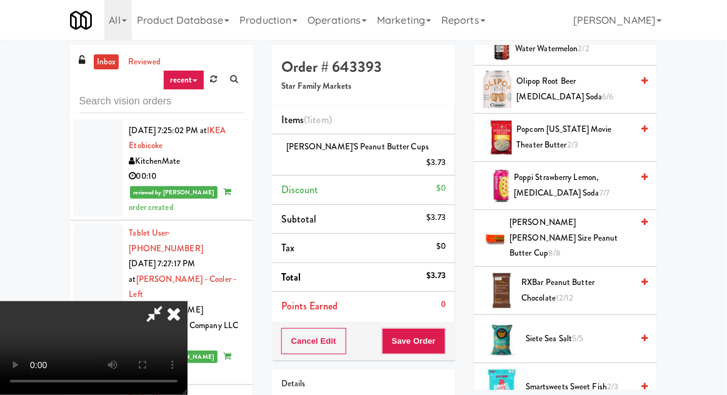
click at [563, 235] on span "[PERSON_NAME] [PERSON_NAME] Size Peanut Butter Cup 8/8" at bounding box center [570, 238] width 122 height 46
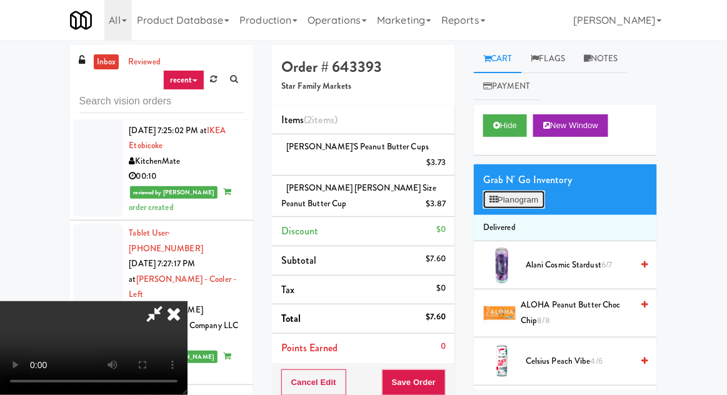
click at [518, 205] on button "Planogram" at bounding box center [513, 200] width 61 height 19
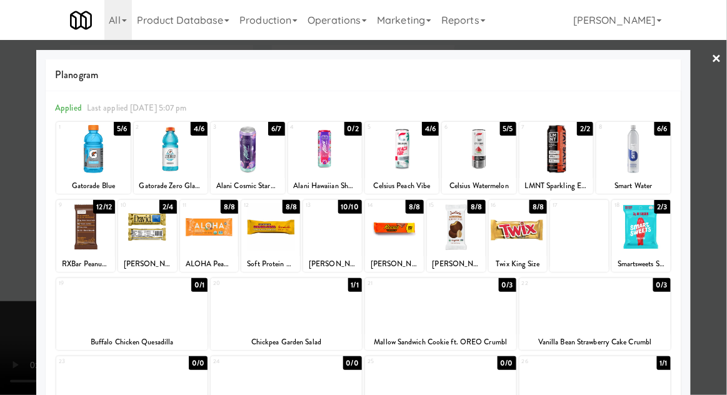
click at [26, 240] on div at bounding box center [363, 197] width 727 height 395
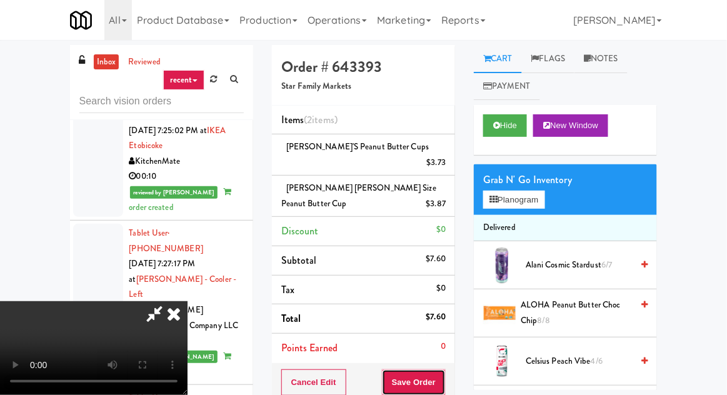
click at [442, 372] on button "Save Order" at bounding box center [414, 382] width 64 height 26
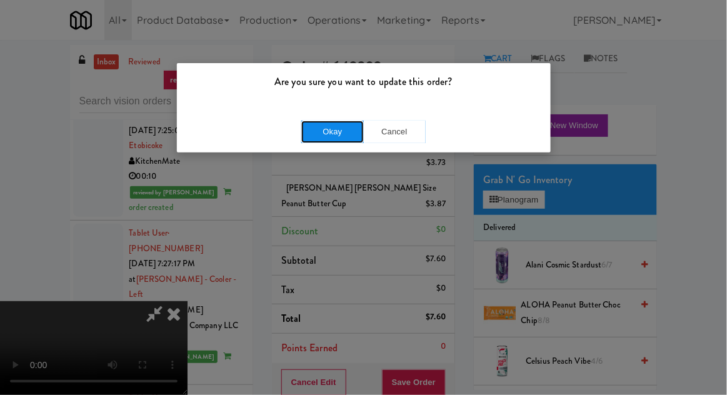
click at [339, 126] on button "Okay" at bounding box center [332, 132] width 62 height 22
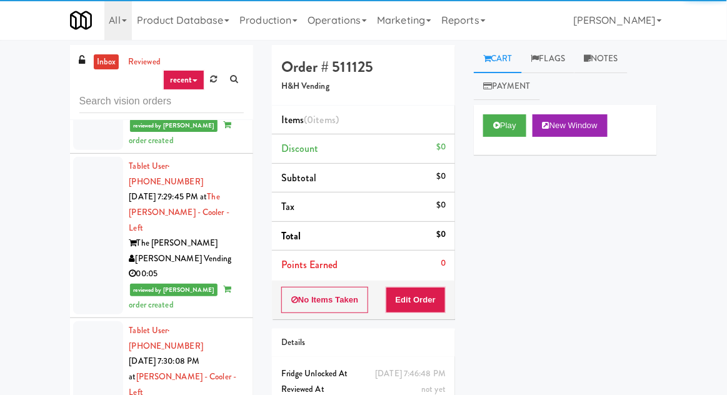
scroll to position [5041, 0]
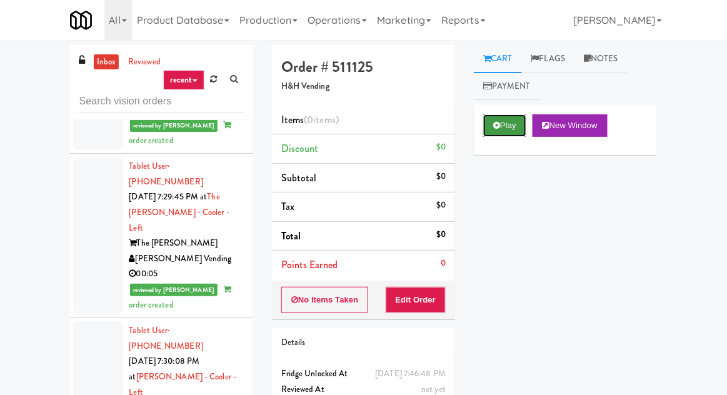
click at [498, 131] on button "Play" at bounding box center [504, 125] width 43 height 22
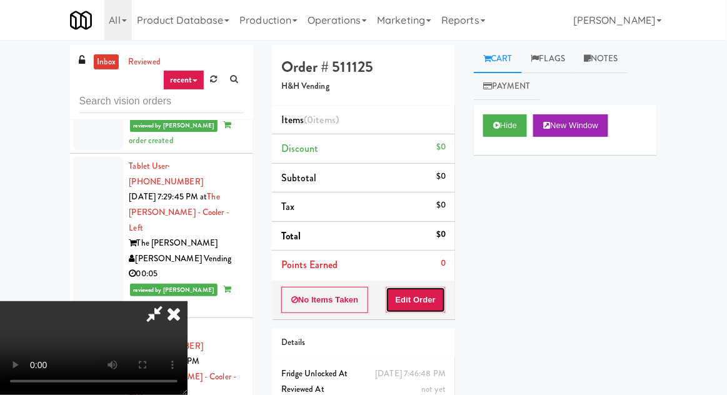
click at [425, 287] on button "Edit Order" at bounding box center [416, 300] width 61 height 26
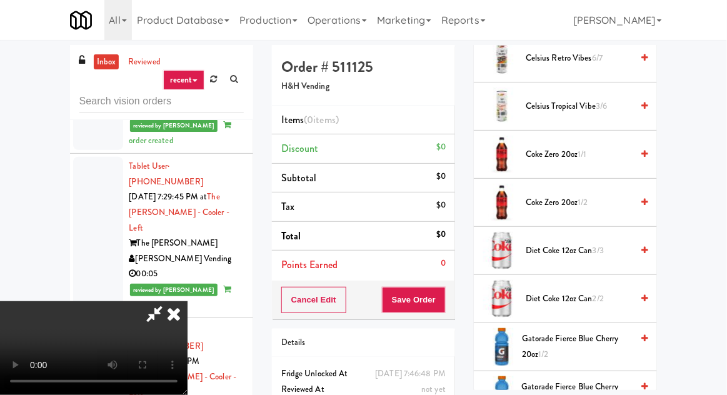
scroll to position [447, 0]
click at [581, 246] on span "Diet Coke 12oz can 3/3" at bounding box center [579, 251] width 106 height 16
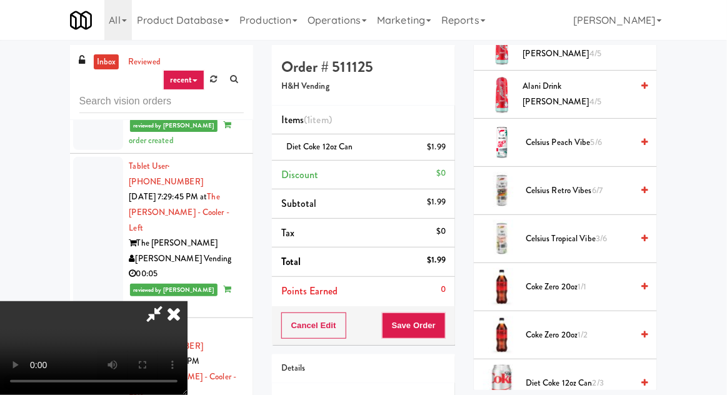
scroll to position [0, 0]
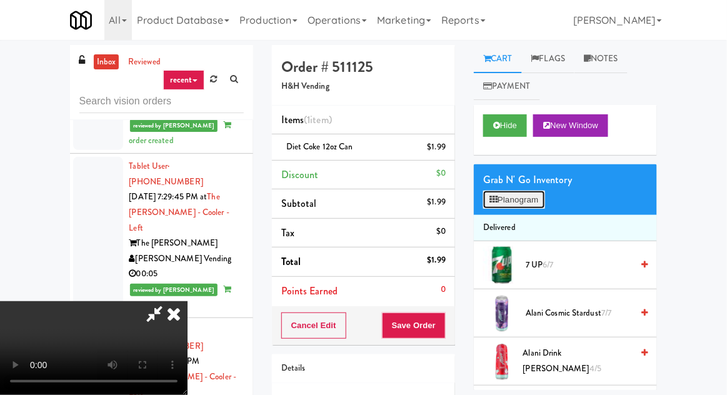
click at [534, 195] on button "Planogram" at bounding box center [513, 200] width 61 height 19
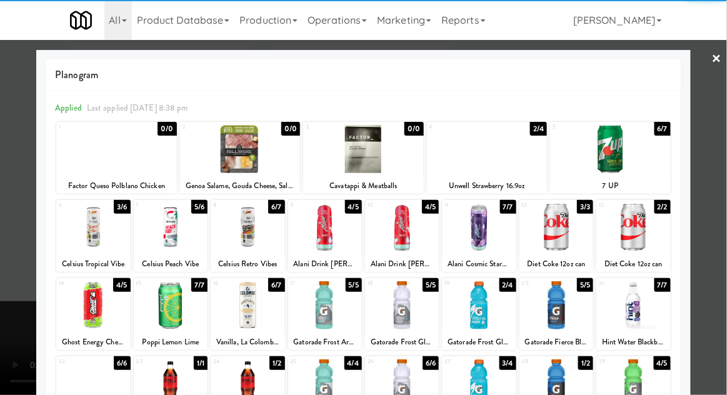
click at [498, 146] on div at bounding box center [487, 149] width 121 height 48
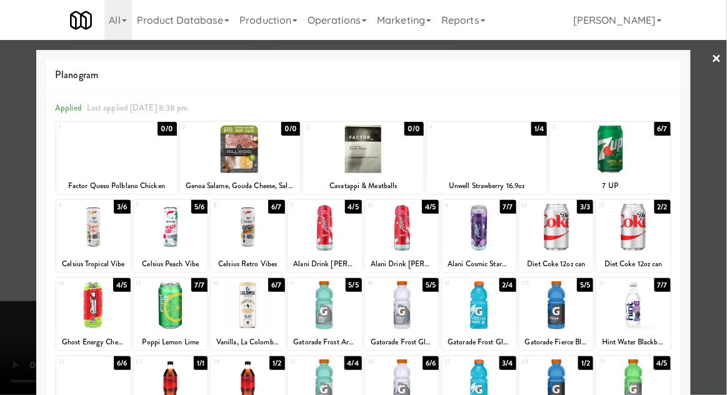
click at [26, 231] on div at bounding box center [363, 197] width 727 height 395
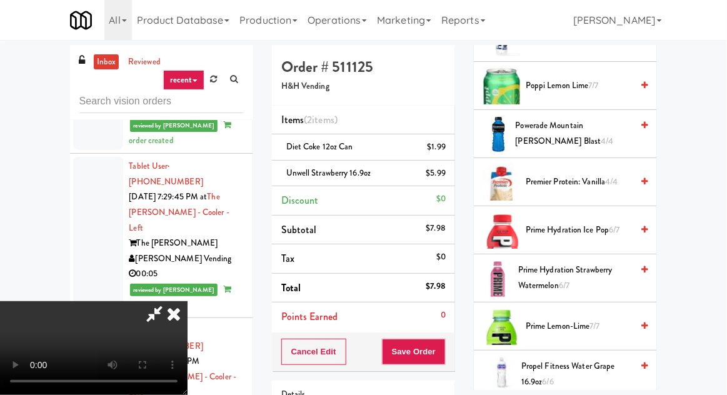
scroll to position [1239, 0]
click at [583, 223] on span "Prime Hydration Ice Pop 6/7" at bounding box center [579, 230] width 106 height 16
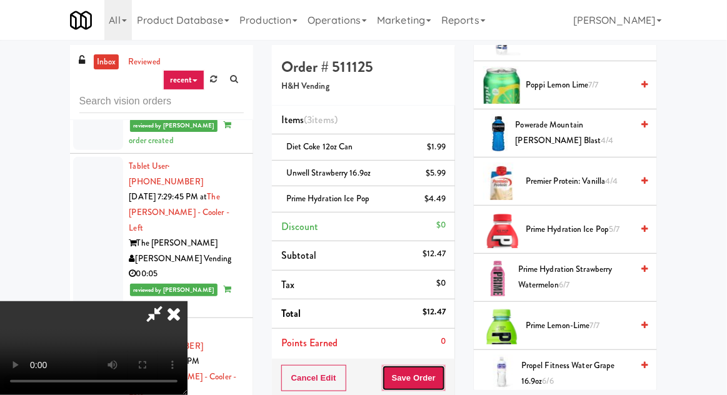
click at [442, 365] on button "Save Order" at bounding box center [414, 378] width 64 height 26
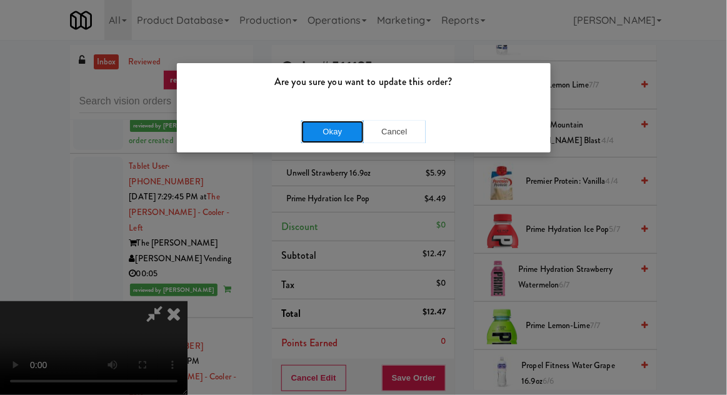
click at [323, 132] on button "Okay" at bounding box center [332, 132] width 62 height 22
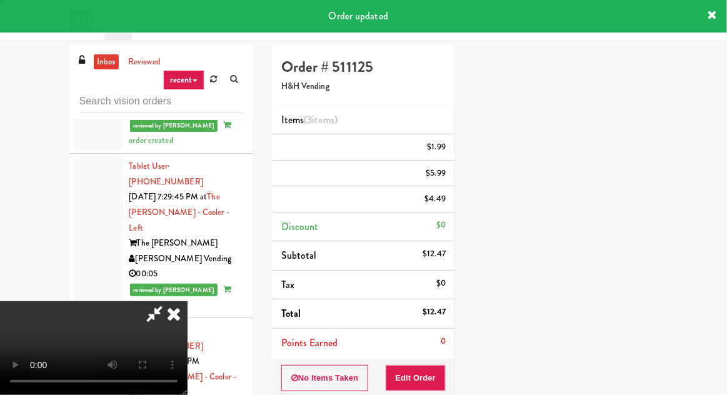
scroll to position [123, 0]
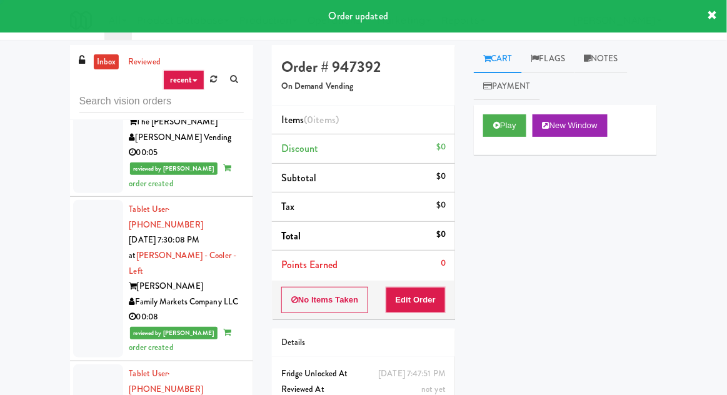
scroll to position [5164, 0]
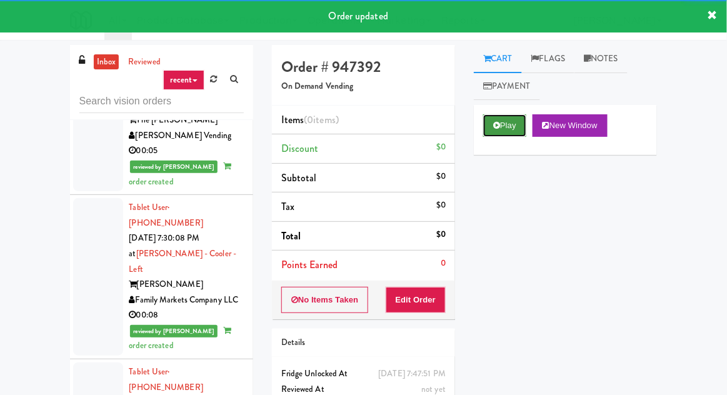
click at [517, 132] on button "Play" at bounding box center [504, 125] width 43 height 22
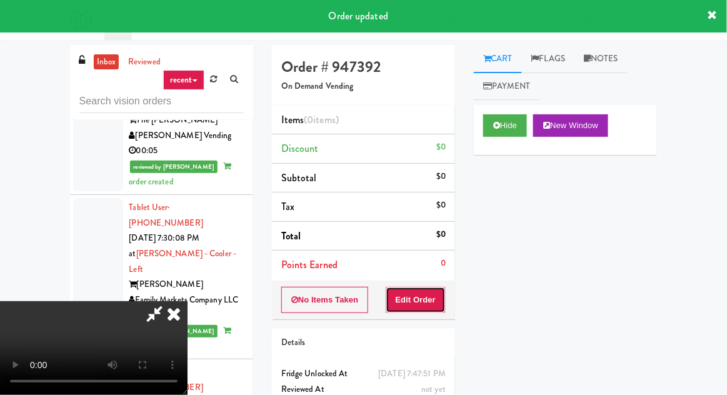
click at [422, 299] on button "Edit Order" at bounding box center [416, 300] width 61 height 26
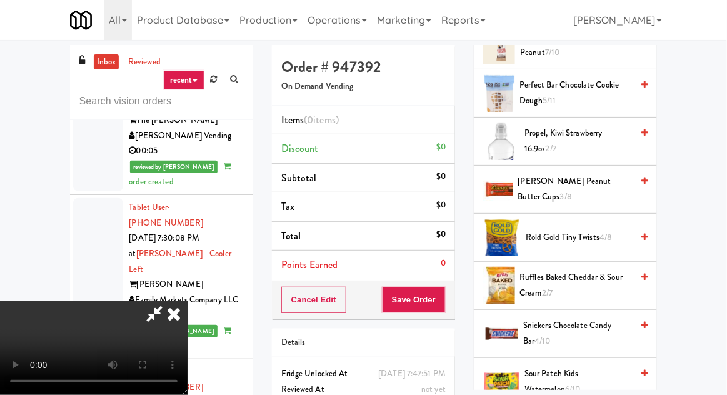
scroll to position [1161, 0]
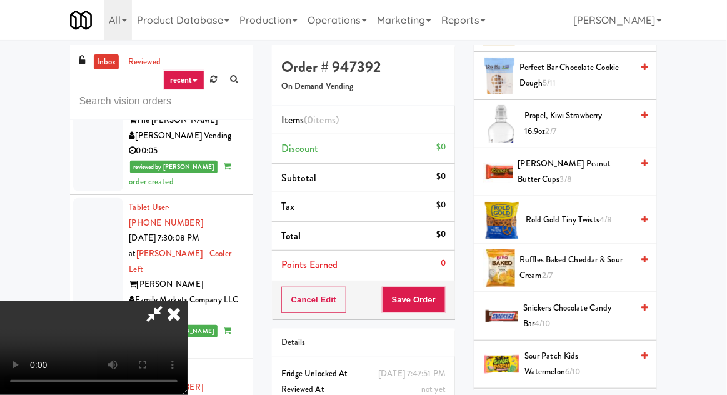
click at [602, 160] on span "[PERSON_NAME] Peanut Butter Cups 3/8" at bounding box center [575, 171] width 114 height 31
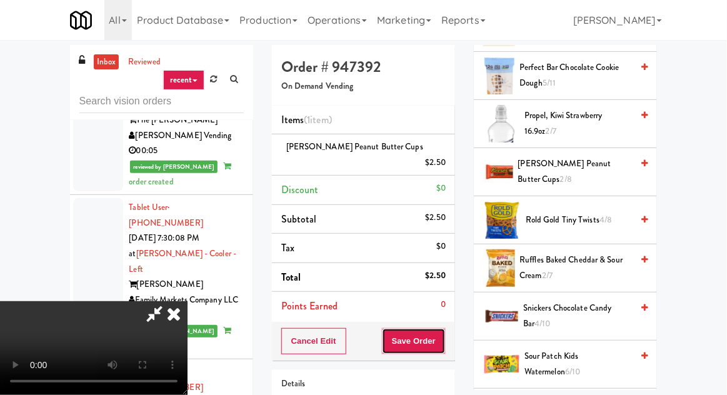
click at [441, 332] on button "Save Order" at bounding box center [414, 341] width 64 height 26
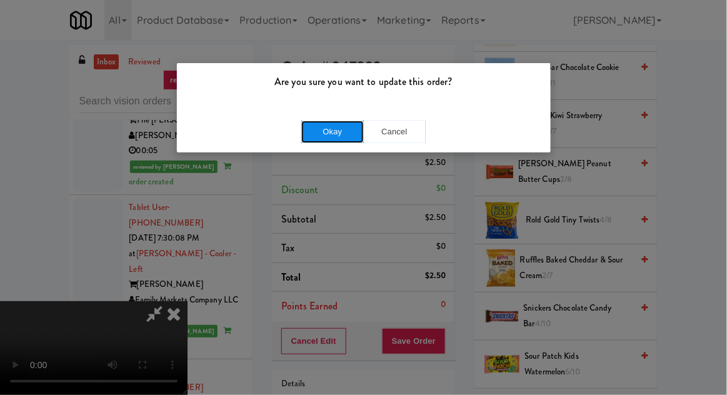
click at [341, 137] on button "Okay" at bounding box center [332, 132] width 62 height 22
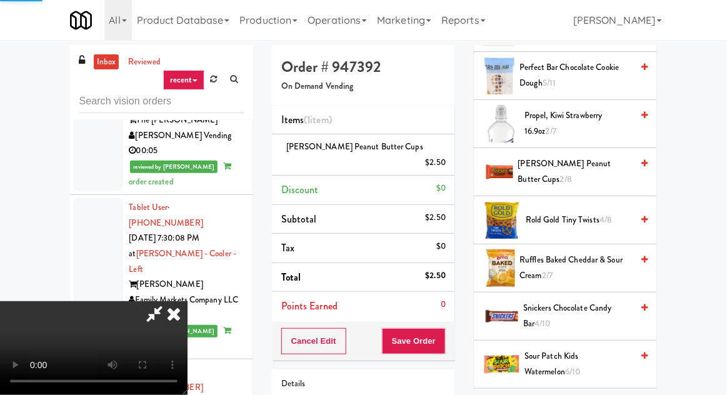
scroll to position [123, 0]
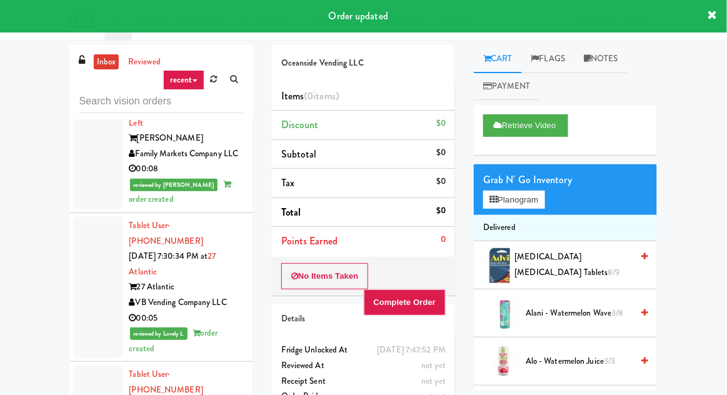
scroll to position [5310, 0]
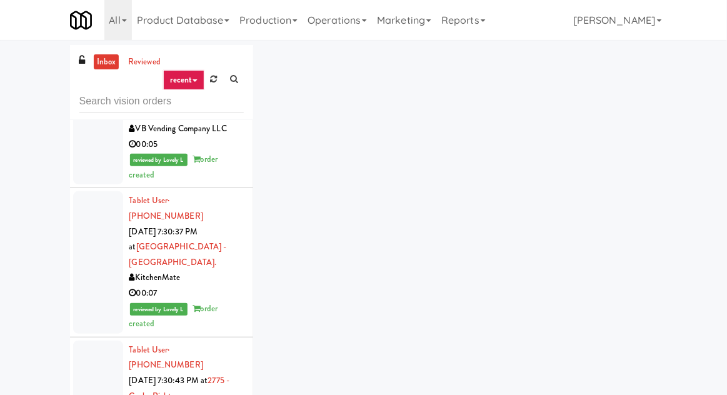
scroll to position [5483, 0]
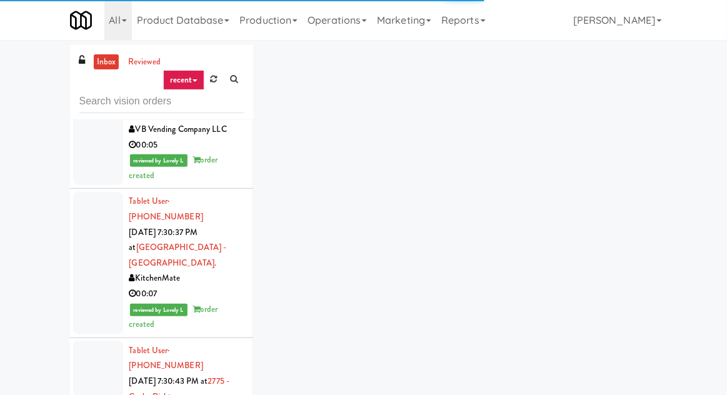
scroll to position [5484, 0]
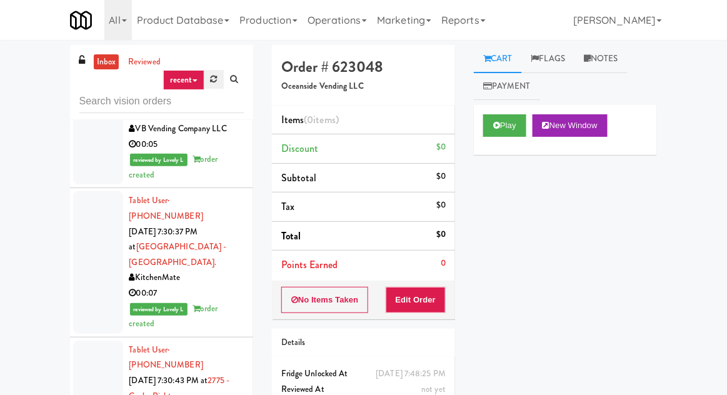
click at [214, 76] on icon at bounding box center [214, 79] width 7 height 8
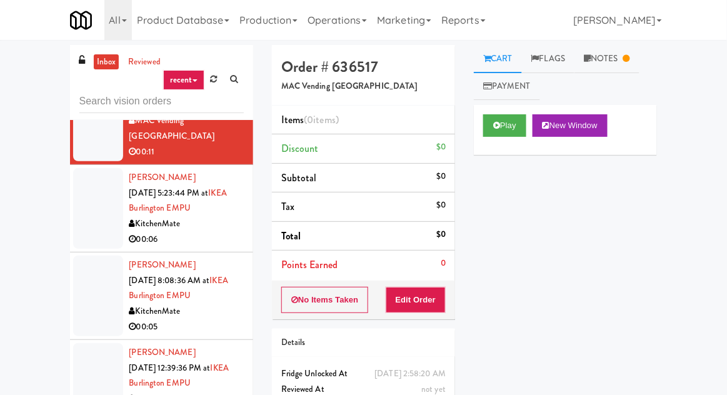
click at [96, 168] on div at bounding box center [98, 208] width 50 height 81
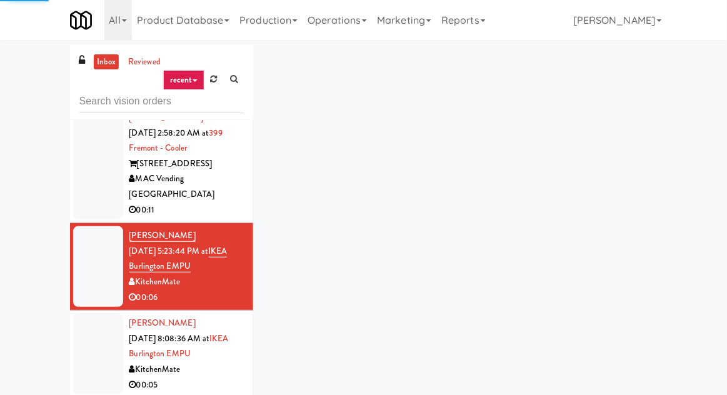
scroll to position [31, 0]
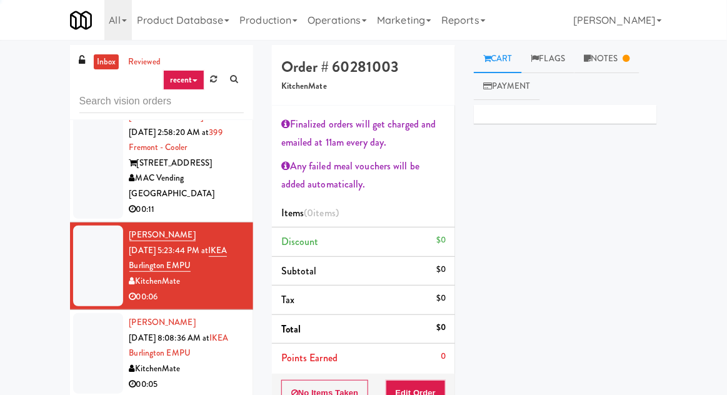
click at [97, 156] on div at bounding box center [98, 155] width 50 height 127
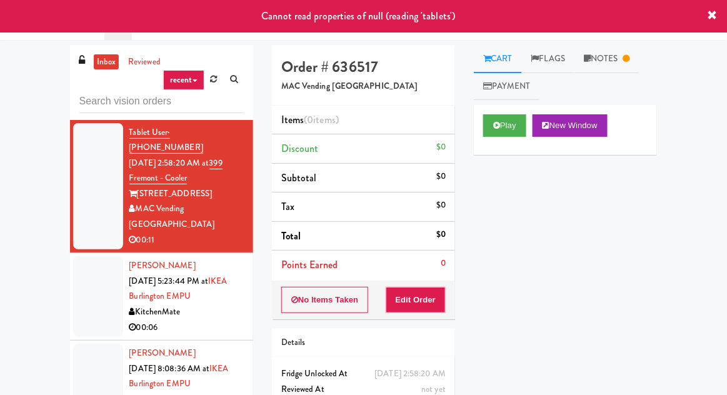
click at [97, 267] on div at bounding box center [98, 296] width 50 height 81
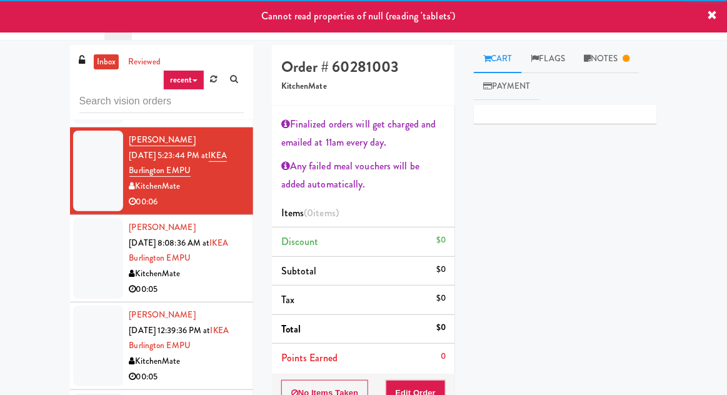
click at [101, 242] on div at bounding box center [98, 258] width 50 height 81
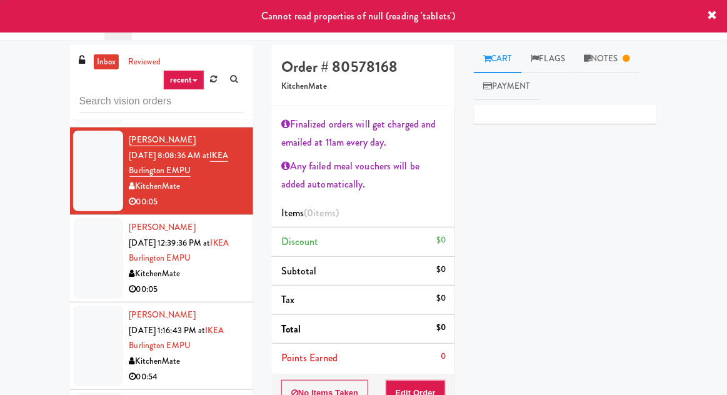
click at [99, 228] on div at bounding box center [98, 258] width 50 height 81
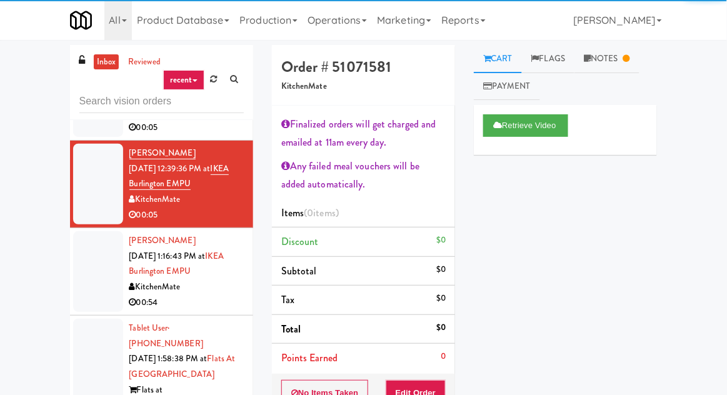
click at [97, 231] on div at bounding box center [98, 271] width 50 height 81
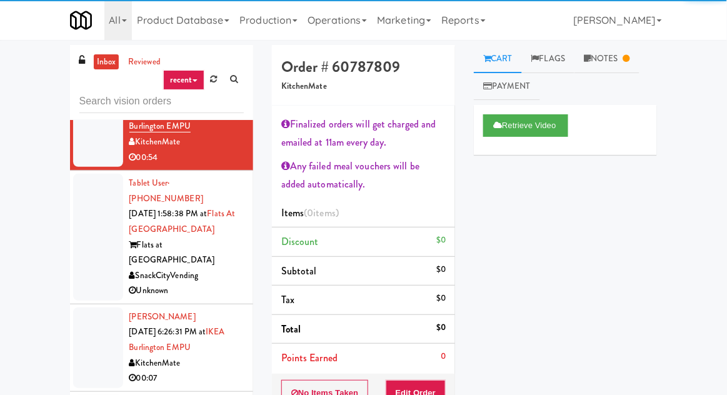
click at [99, 202] on div at bounding box center [98, 237] width 50 height 127
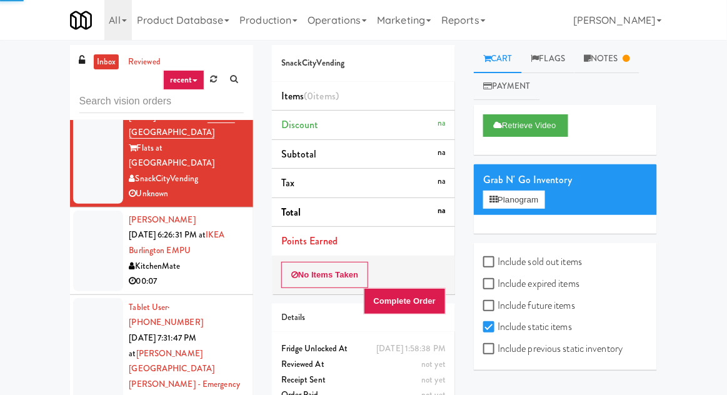
click at [101, 211] on div at bounding box center [98, 251] width 50 height 81
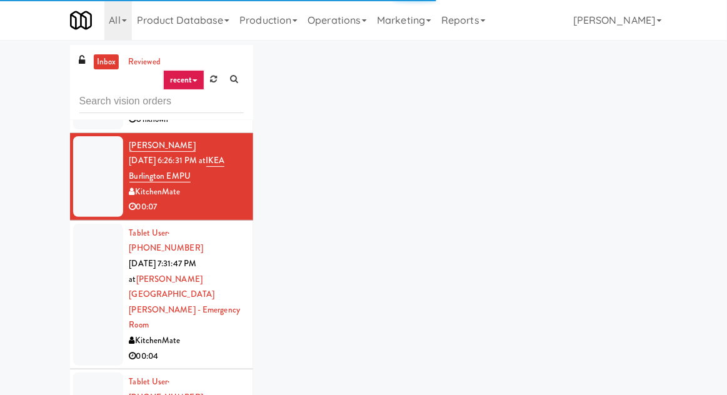
scroll to position [606, 0]
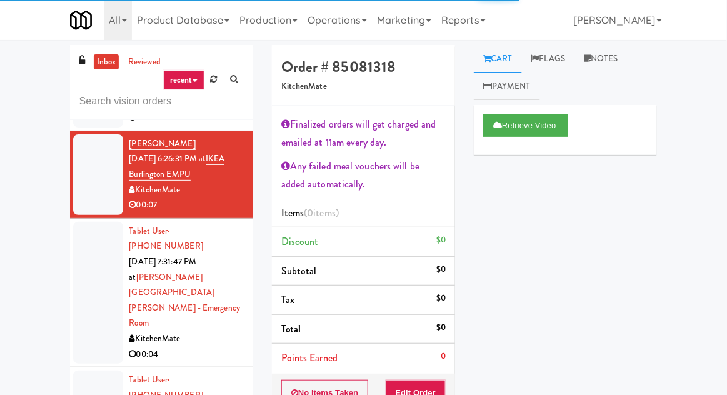
click at [100, 222] on div at bounding box center [98, 293] width 50 height 142
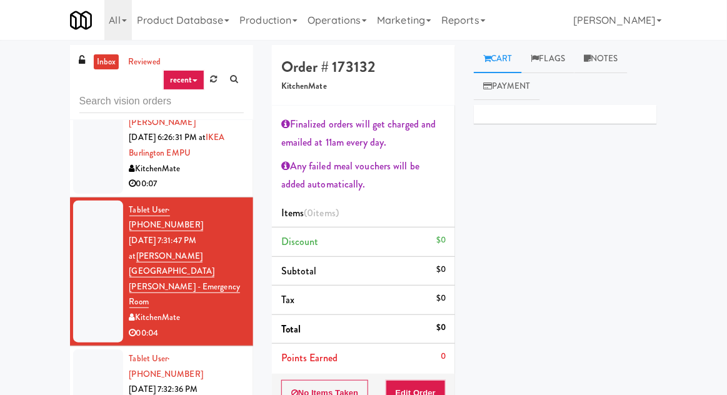
scroll to position [627, 0]
click at [429, 391] on button "Edit Order" at bounding box center [416, 393] width 61 height 26
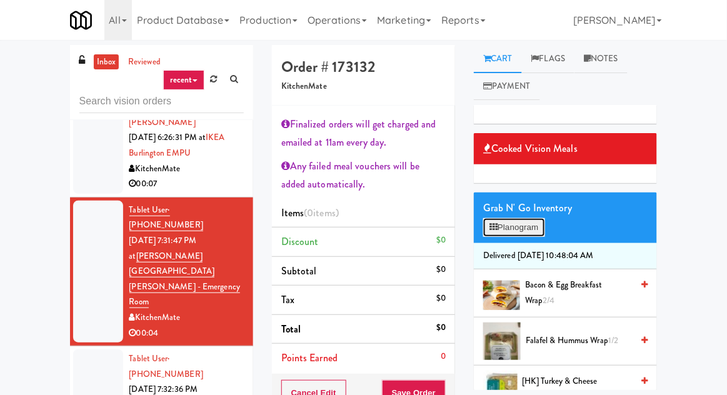
click at [517, 221] on button "Planogram" at bounding box center [513, 227] width 61 height 19
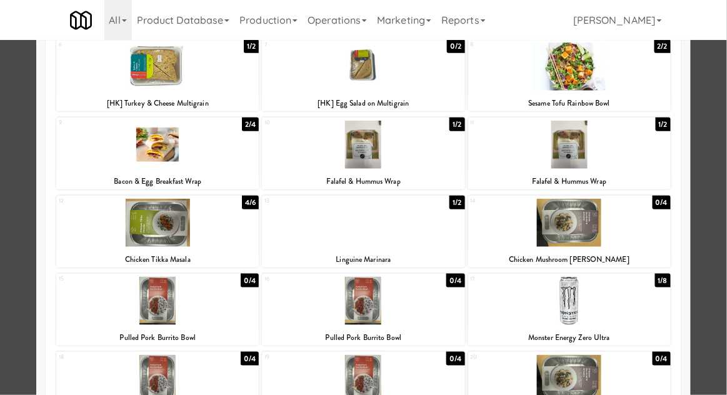
scroll to position [169, 0]
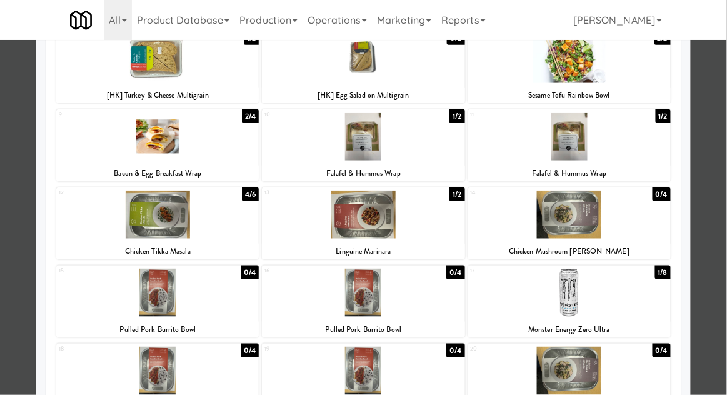
click at [590, 285] on div at bounding box center [569, 293] width 202 height 48
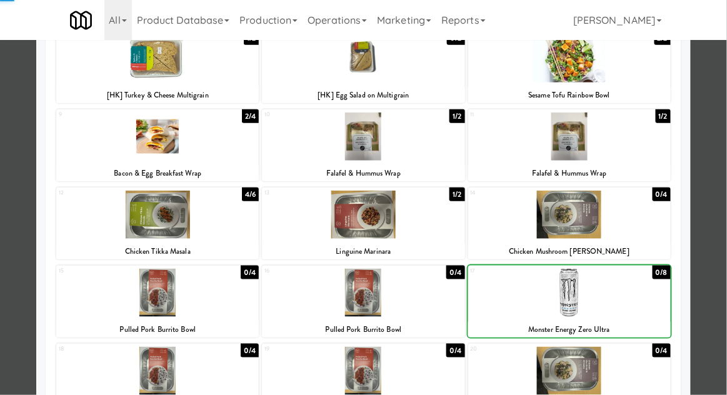
click at [7, 159] on div at bounding box center [363, 197] width 727 height 395
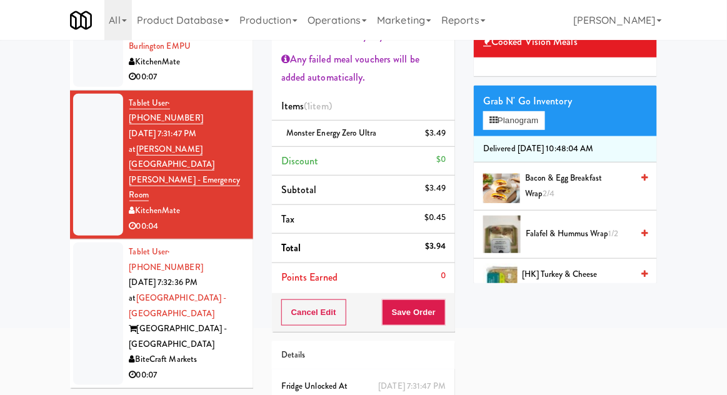
scroll to position [116, 0]
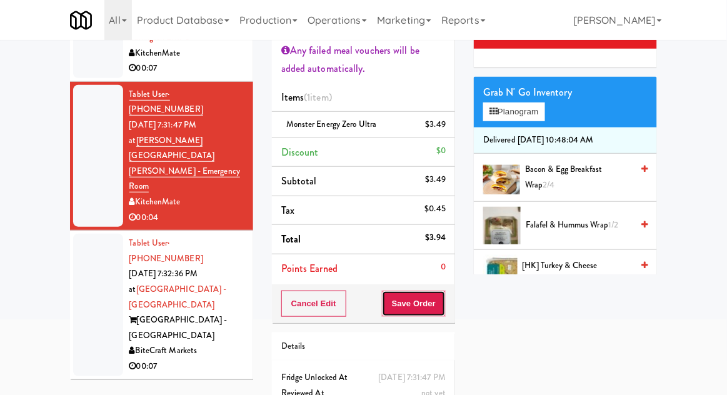
click at [429, 300] on button "Save Order" at bounding box center [414, 304] width 64 height 26
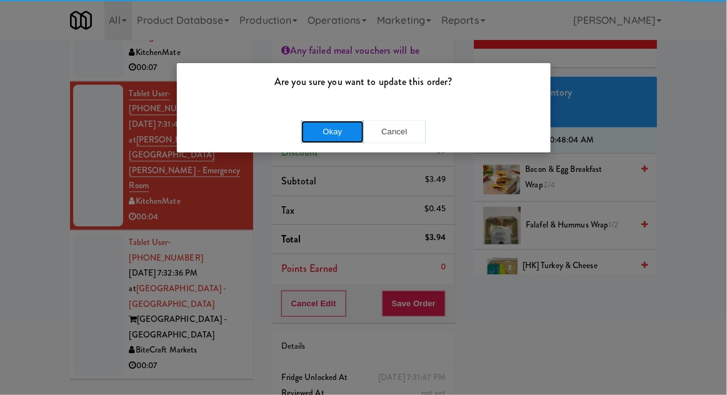
click at [346, 136] on button "Okay" at bounding box center [332, 132] width 62 height 22
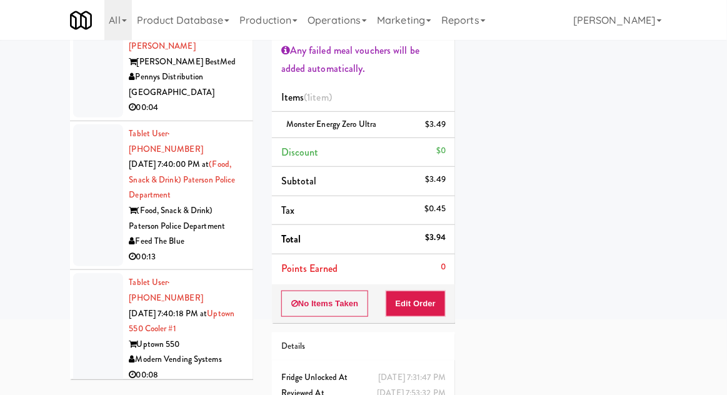
scroll to position [1590, 0]
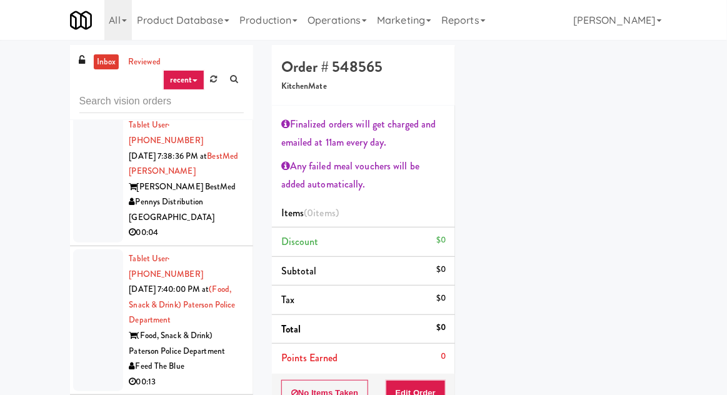
scroll to position [97, 0]
click at [441, 380] on button "Edit Order" at bounding box center [416, 393] width 61 height 26
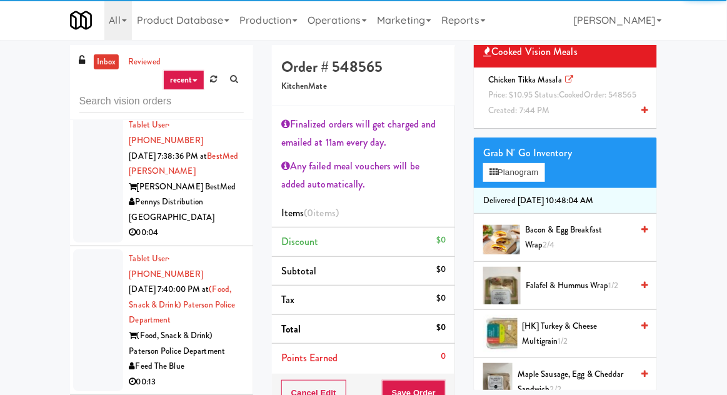
click at [557, 116] on span "Chicken Tikka Masala Price: $10.95 Status: cooked Order: 548565 Created: 7:44 PM" at bounding box center [564, 95] width 162 height 42
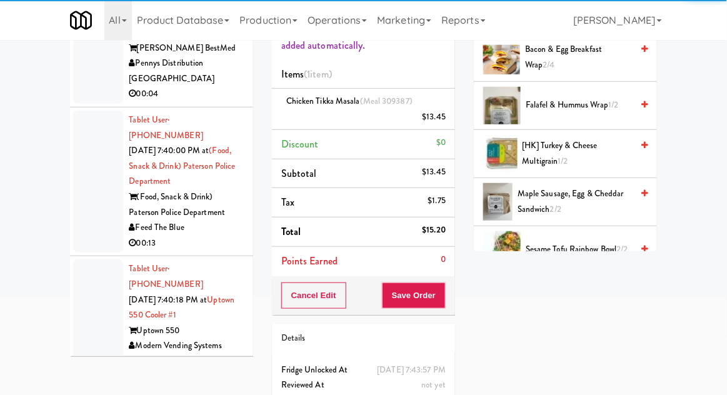
scroll to position [139, 0]
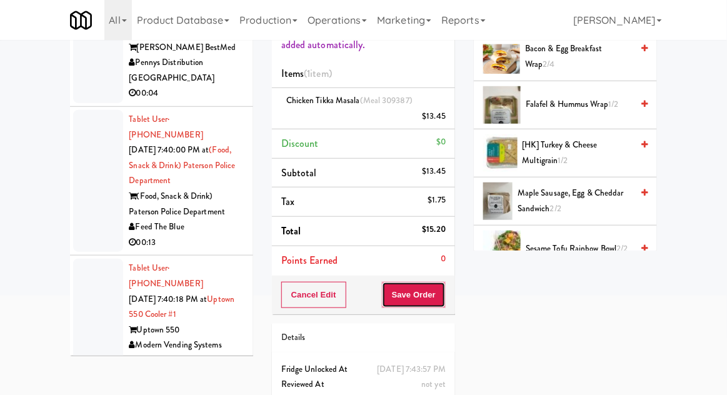
click at [419, 283] on button "Save Order" at bounding box center [414, 295] width 64 height 26
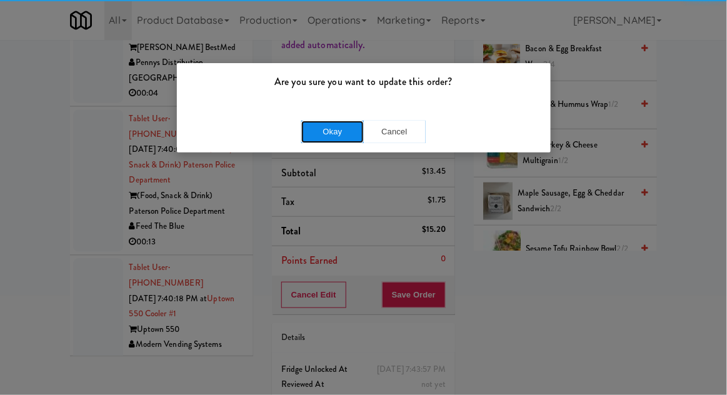
click at [324, 139] on button "Okay" at bounding box center [332, 132] width 62 height 22
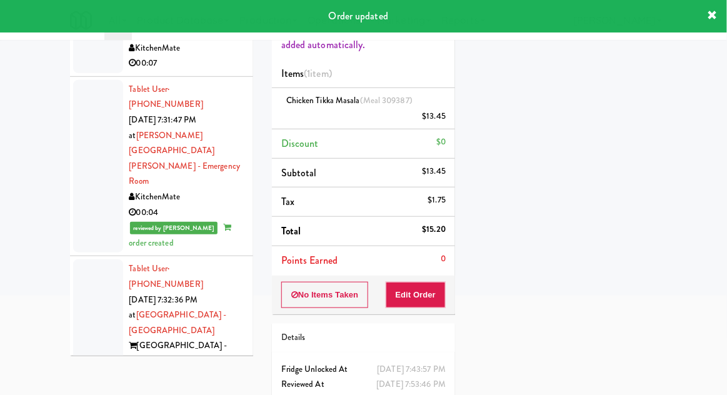
scroll to position [608, 0]
click at [94, 259] on div at bounding box center [98, 330] width 50 height 142
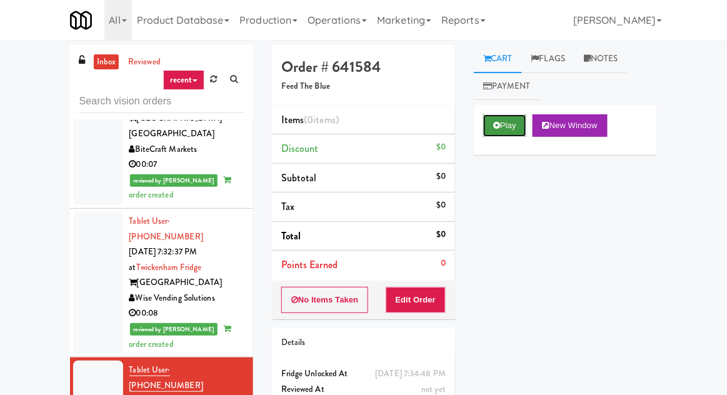
click at [494, 134] on button "Play" at bounding box center [504, 125] width 43 height 22
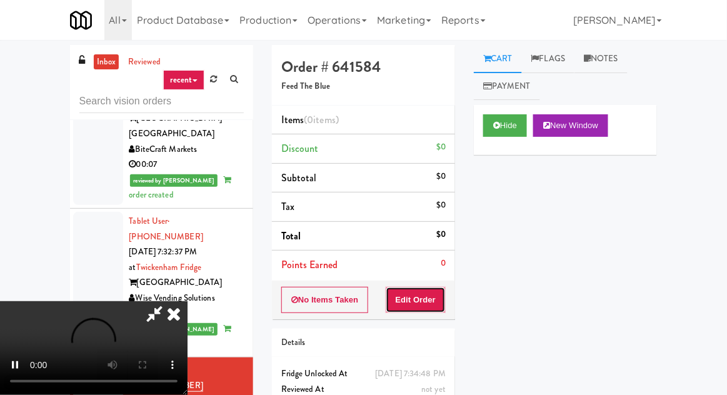
click at [426, 299] on button "Edit Order" at bounding box center [416, 300] width 61 height 26
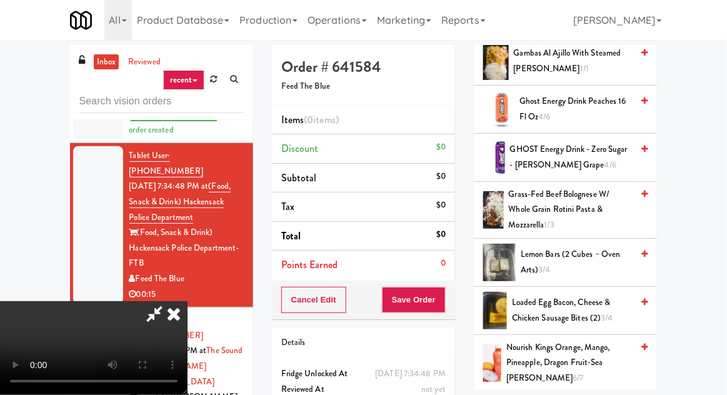
scroll to position [548, 0]
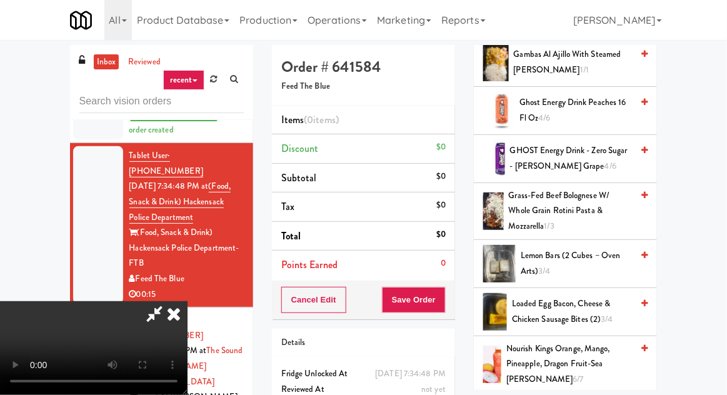
click at [561, 148] on span "GHOST Energy Drink - Zero Sugar - [PERSON_NAME] Grape 4/6" at bounding box center [571, 158] width 122 height 31
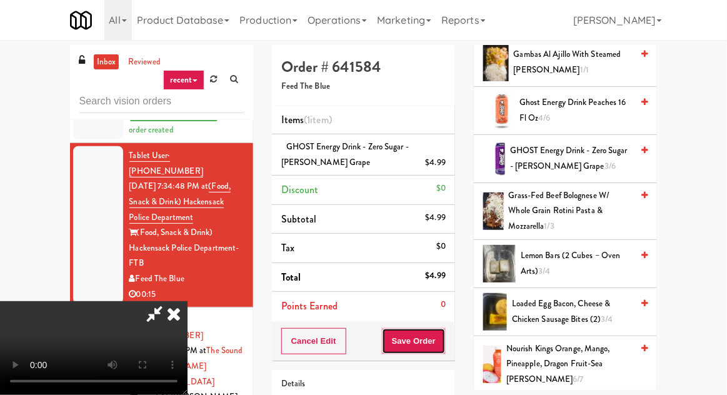
click at [442, 334] on button "Save Order" at bounding box center [414, 341] width 64 height 26
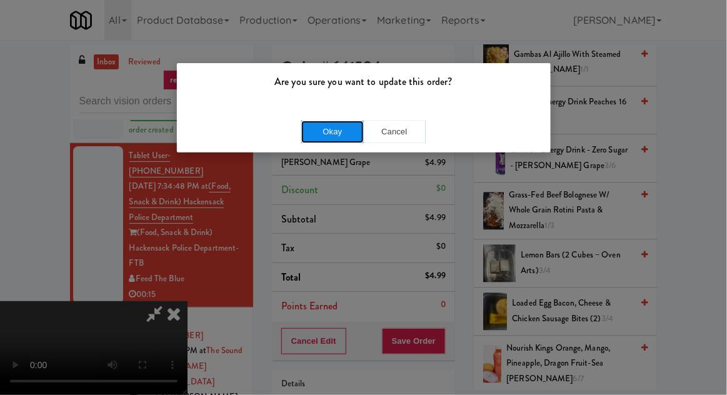
click at [329, 134] on button "Okay" at bounding box center [332, 132] width 62 height 22
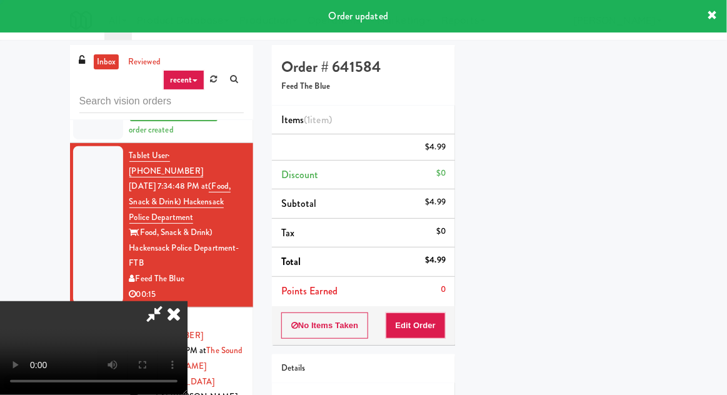
scroll to position [123, 0]
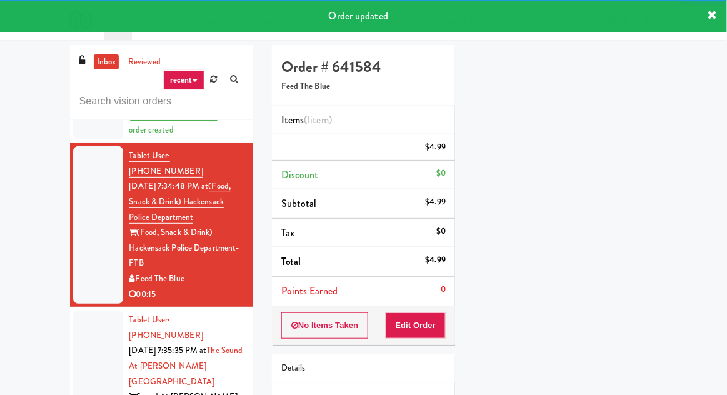
click at [79, 311] on div at bounding box center [98, 382] width 50 height 142
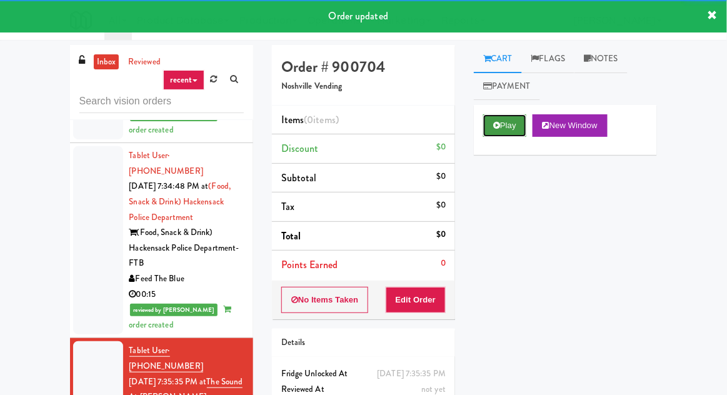
click at [499, 131] on button "Play" at bounding box center [504, 125] width 43 height 22
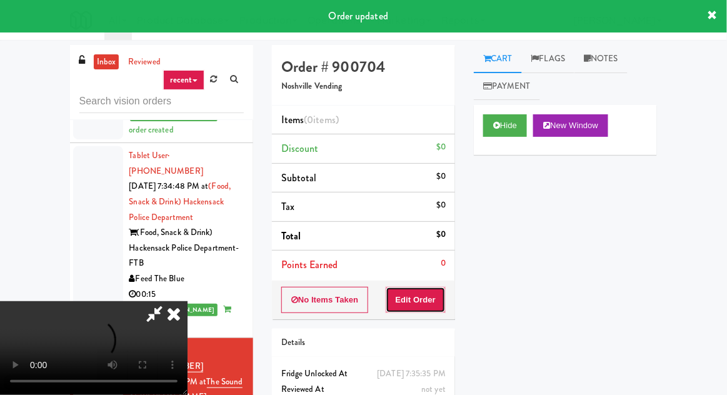
click at [419, 302] on button "Edit Order" at bounding box center [416, 300] width 61 height 26
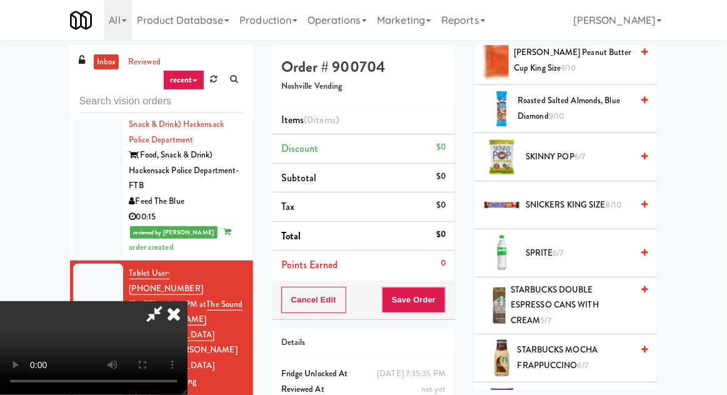
scroll to position [1527, 0]
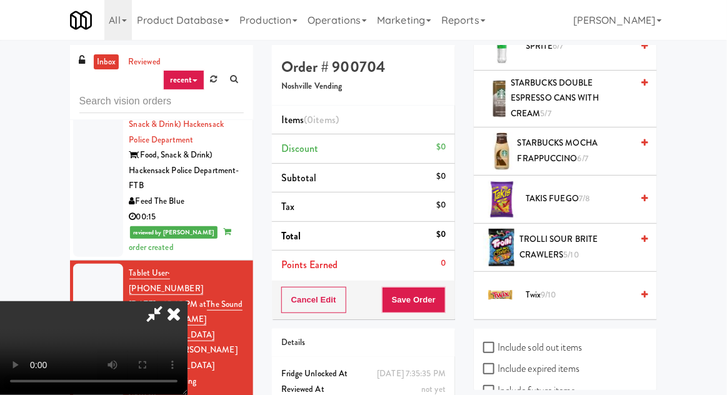
click at [556, 289] on span "9/10" at bounding box center [548, 295] width 15 height 12
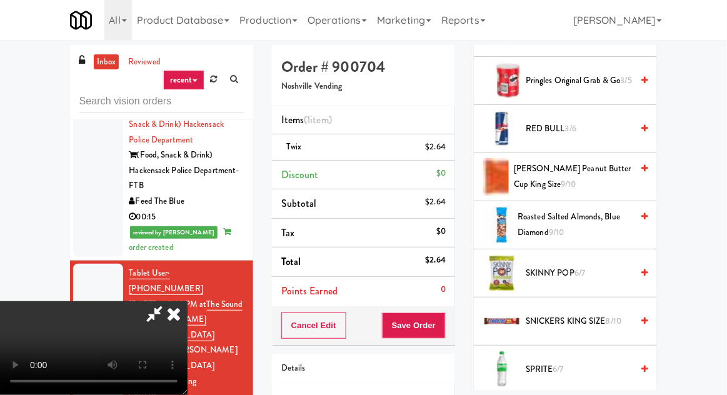
scroll to position [1202, 0]
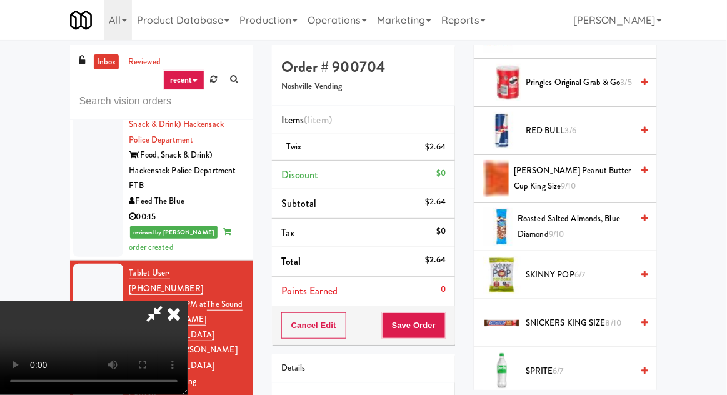
click at [541, 165] on span "[PERSON_NAME] Peanut Butter Cup King Size 9/10" at bounding box center [573, 178] width 118 height 31
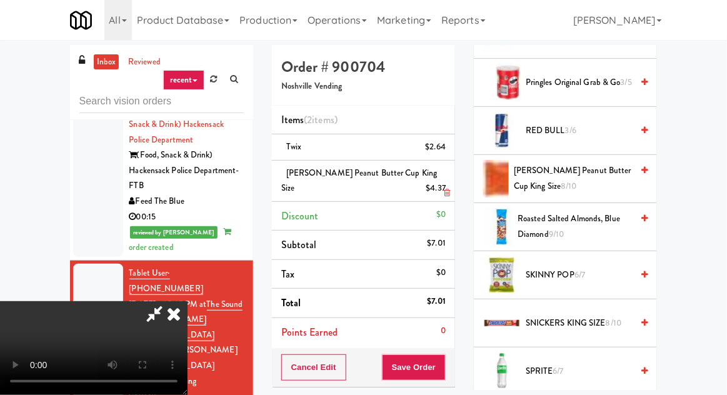
click at [444, 190] on div "$4.37" at bounding box center [436, 189] width 20 height 16
click at [447, 194] on icon at bounding box center [447, 193] width 6 height 8
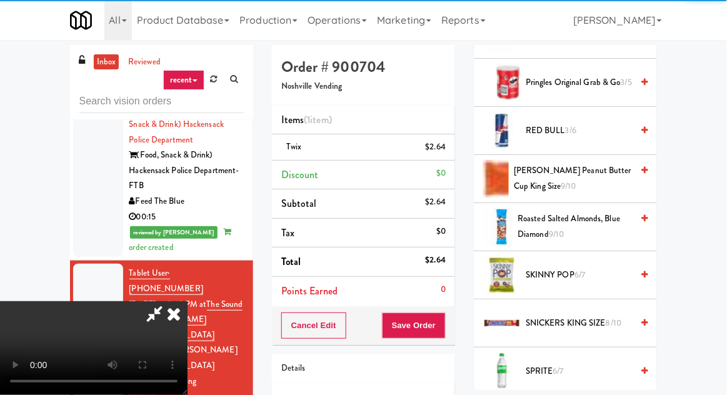
click at [534, 316] on span "SNICKERS KING SIZE 8/10" at bounding box center [579, 324] width 106 height 16
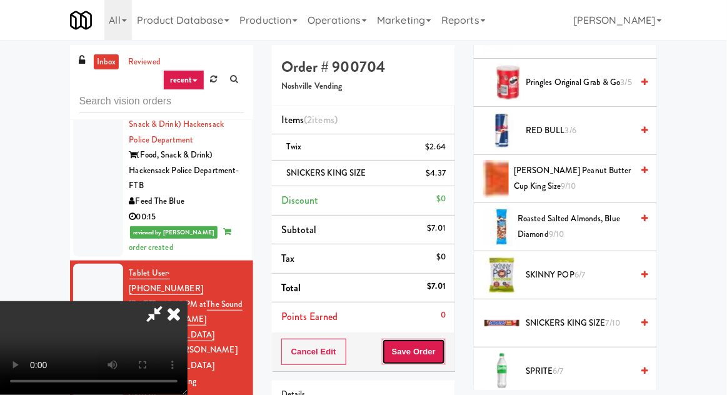
click at [445, 353] on button "Save Order" at bounding box center [414, 352] width 64 height 26
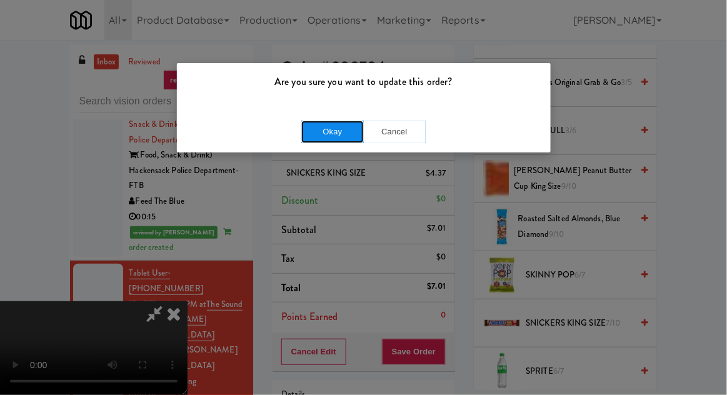
click at [338, 138] on button "Okay" at bounding box center [332, 132] width 62 height 22
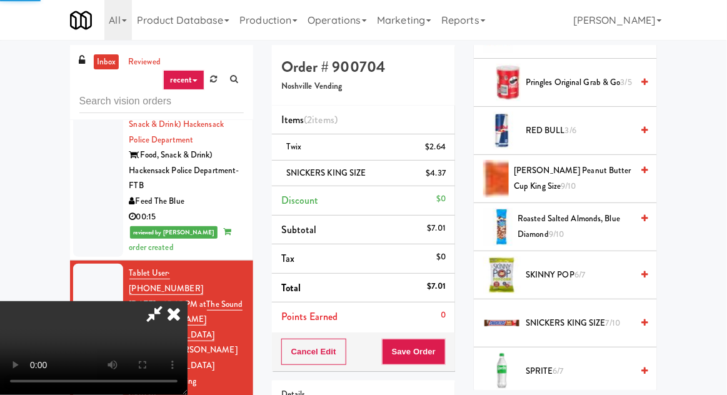
scroll to position [123, 0]
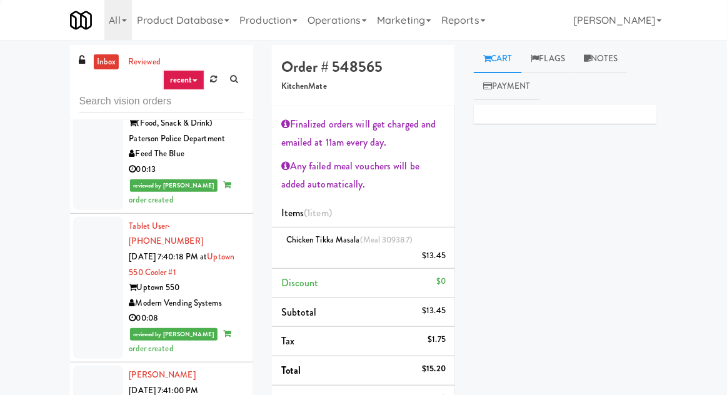
scroll to position [1989, 0]
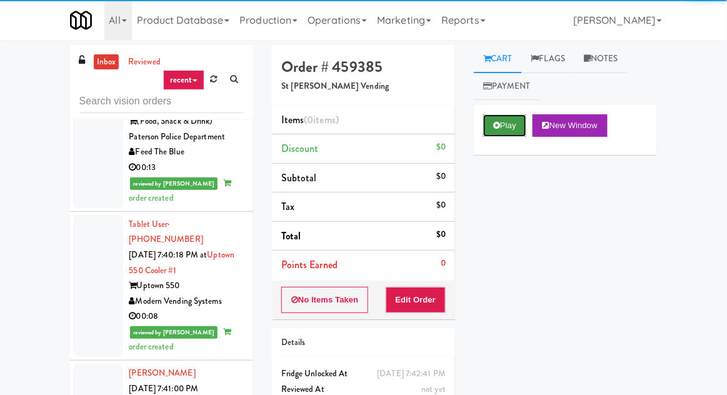
click at [490, 124] on button "Play" at bounding box center [504, 125] width 43 height 22
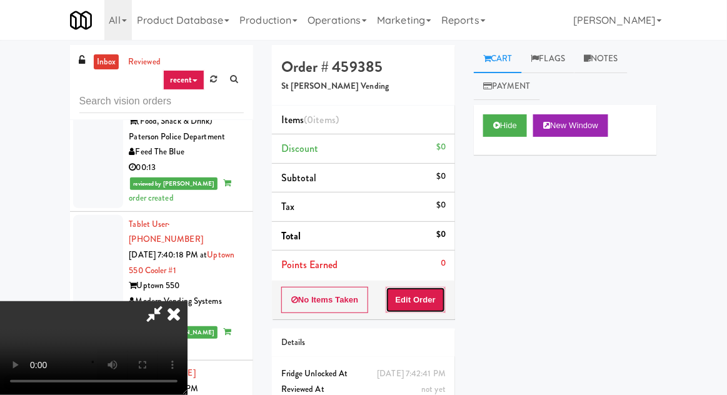
click at [420, 309] on button "Edit Order" at bounding box center [416, 300] width 61 height 26
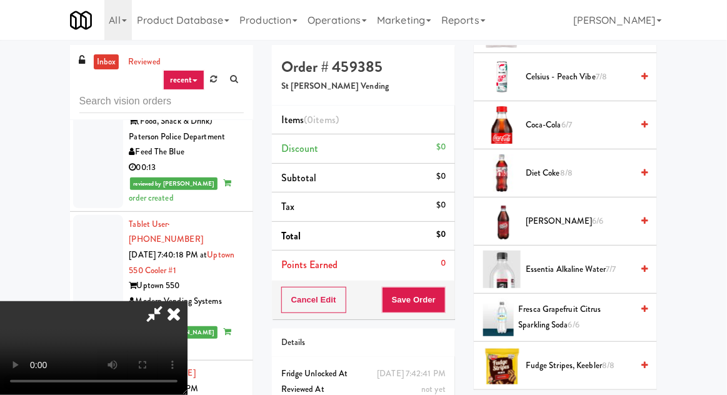
scroll to position [279, 0]
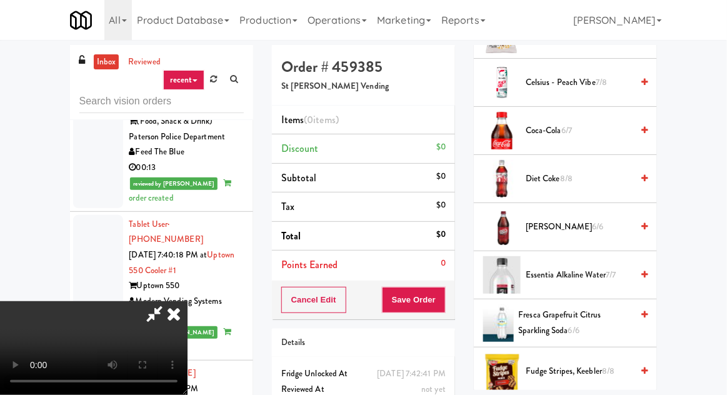
click at [571, 176] on span "8/8" at bounding box center [566, 178] width 12 height 12
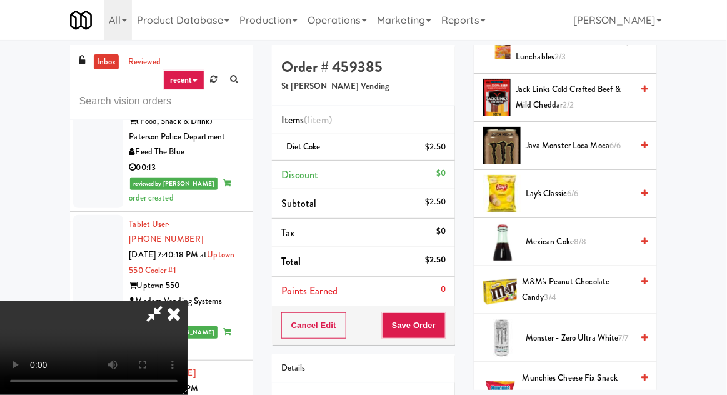
scroll to position [900, 0]
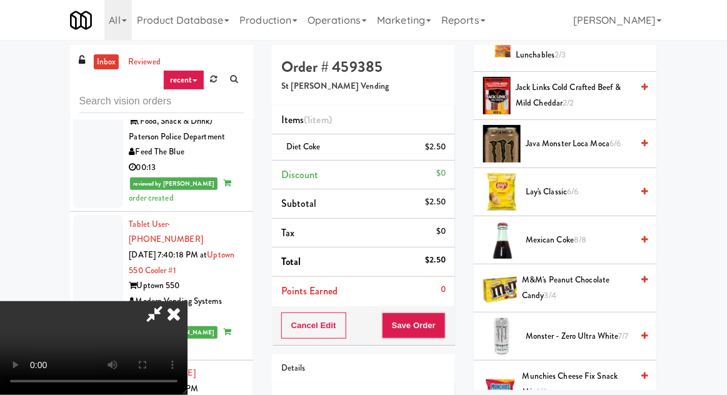
click at [564, 239] on span "Mexican Coke 8/8" at bounding box center [579, 240] width 106 height 16
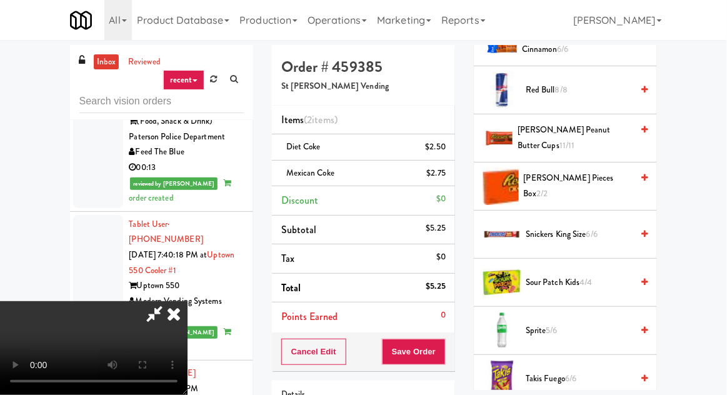
scroll to position [1434, 0]
click at [553, 276] on span "Sour Patch Kids 4/4" at bounding box center [579, 284] width 106 height 16
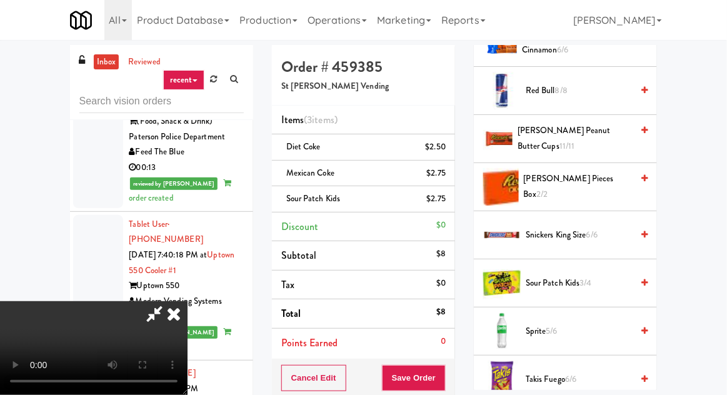
click at [452, 372] on div "Cancel Edit Save Order" at bounding box center [363, 378] width 183 height 39
click at [441, 371] on button "Save Order" at bounding box center [414, 378] width 64 height 26
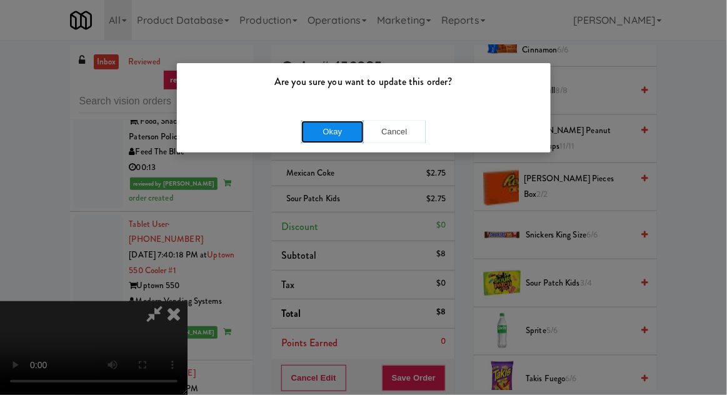
click at [331, 142] on button "Okay" at bounding box center [332, 132] width 62 height 22
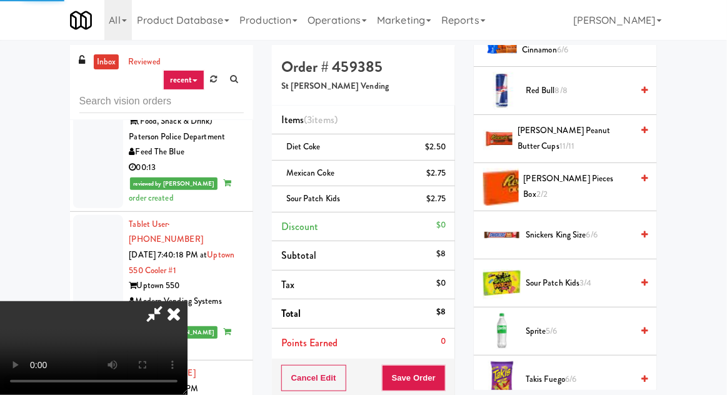
scroll to position [123, 0]
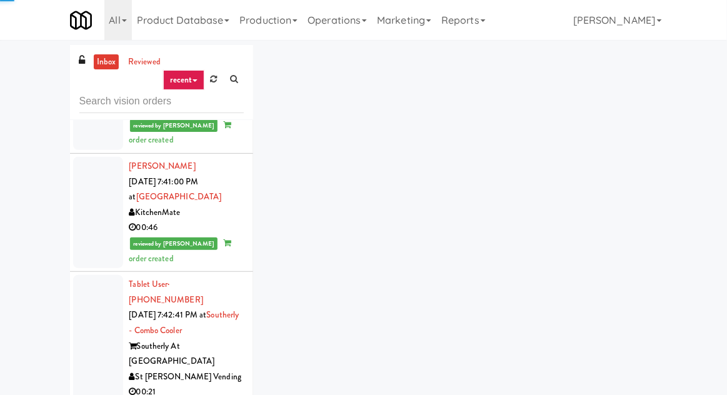
scroll to position [2214, 0]
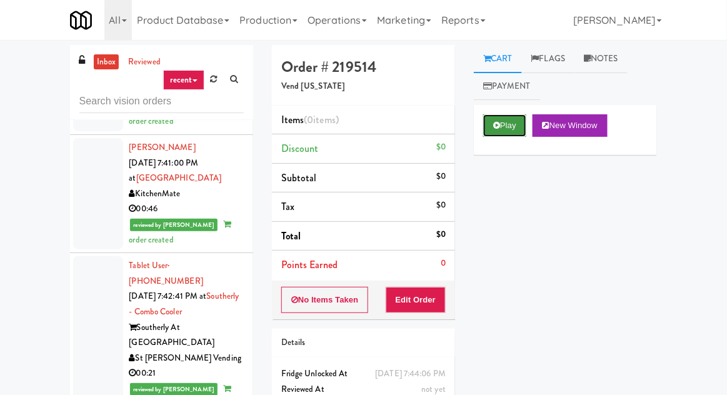
click at [483, 119] on button "Play" at bounding box center [504, 125] width 43 height 22
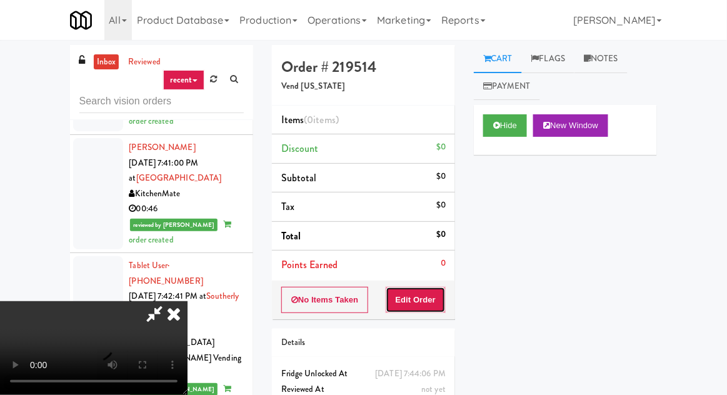
click at [407, 307] on button "Edit Order" at bounding box center [416, 300] width 61 height 26
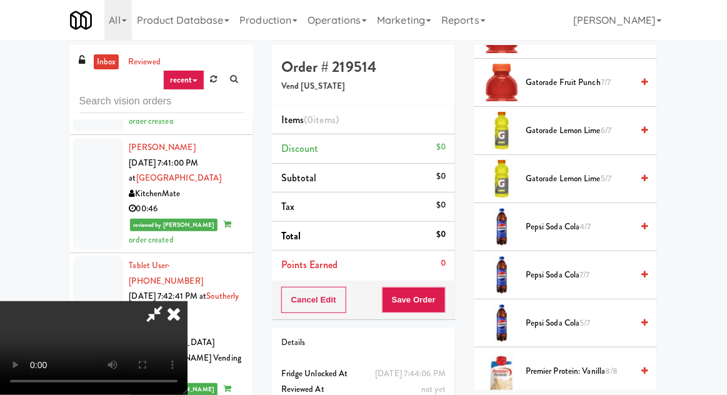
scroll to position [1386, 0]
click at [562, 221] on span "Pepsi Soda Cola 4/7" at bounding box center [579, 227] width 106 height 16
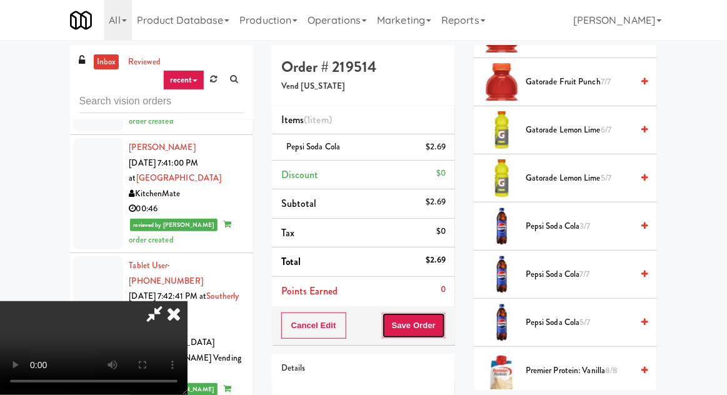
click at [442, 324] on button "Save Order" at bounding box center [414, 325] width 64 height 26
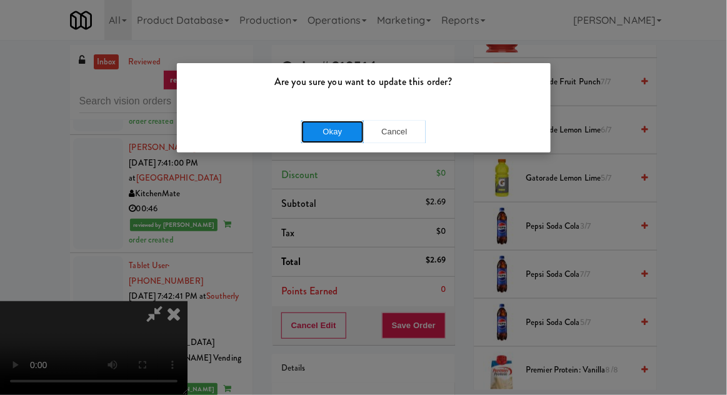
click at [331, 139] on button "Okay" at bounding box center [332, 132] width 62 height 22
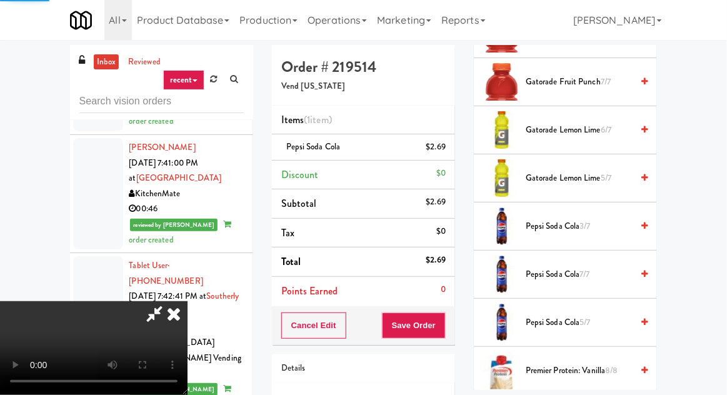
scroll to position [123, 0]
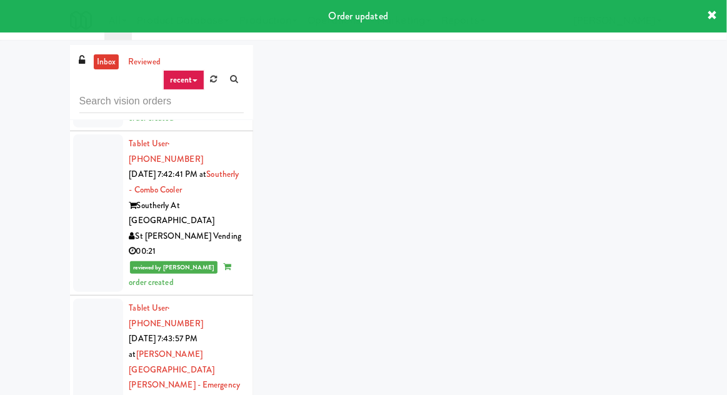
scroll to position [2337, 0]
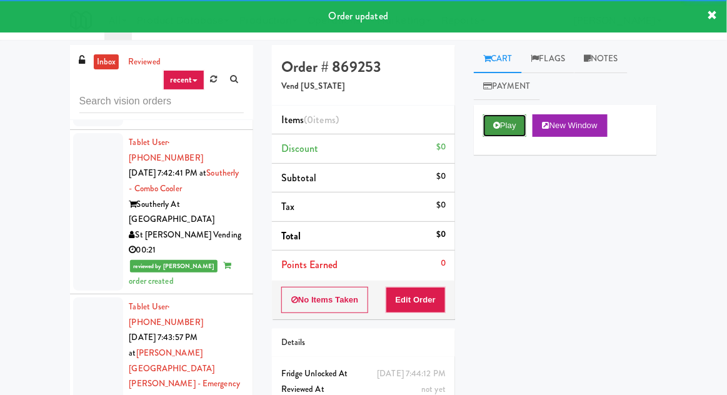
click at [492, 118] on button "Play" at bounding box center [504, 125] width 43 height 22
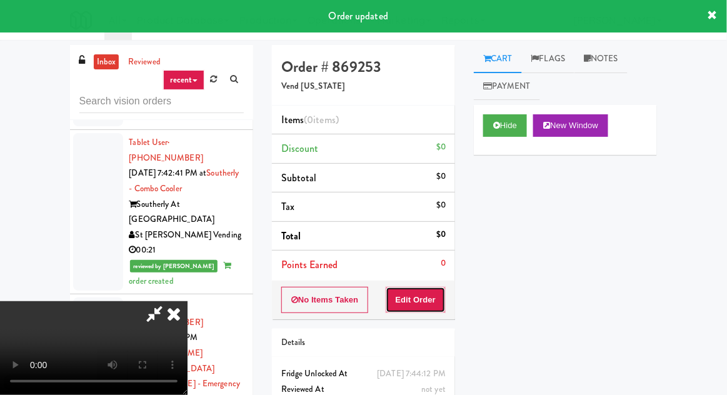
click at [411, 292] on button "Edit Order" at bounding box center [416, 300] width 61 height 26
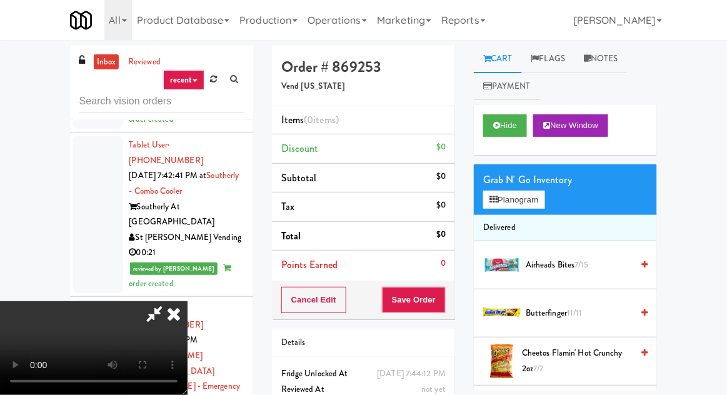
scroll to position [0, 0]
click at [517, 200] on button "Planogram" at bounding box center [513, 200] width 61 height 19
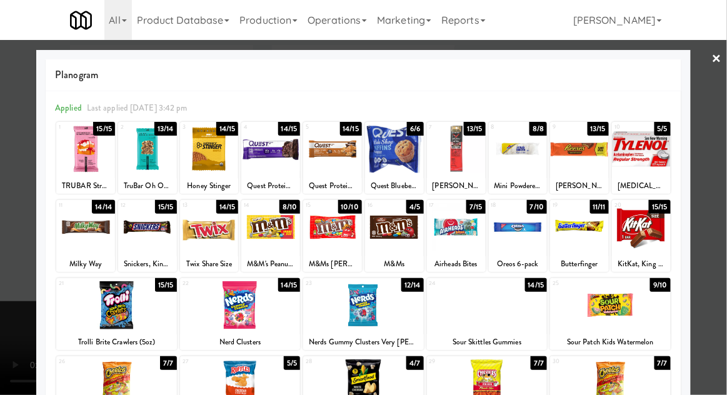
click at [459, 233] on div at bounding box center [456, 227] width 59 height 48
click at [25, 202] on div at bounding box center [363, 197] width 727 height 395
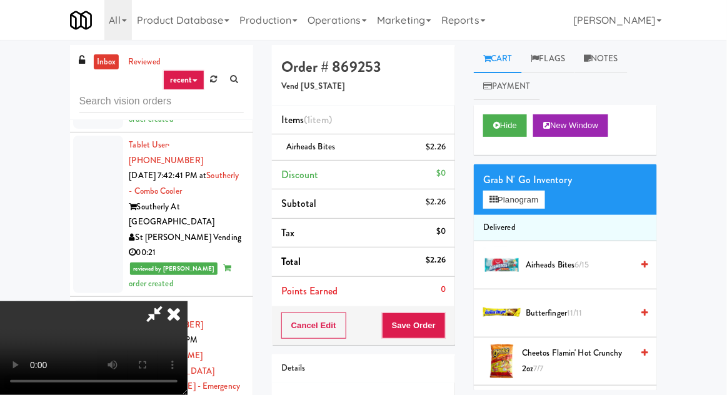
scroll to position [46, 0]
click at [444, 317] on button "Save Order" at bounding box center [414, 325] width 64 height 26
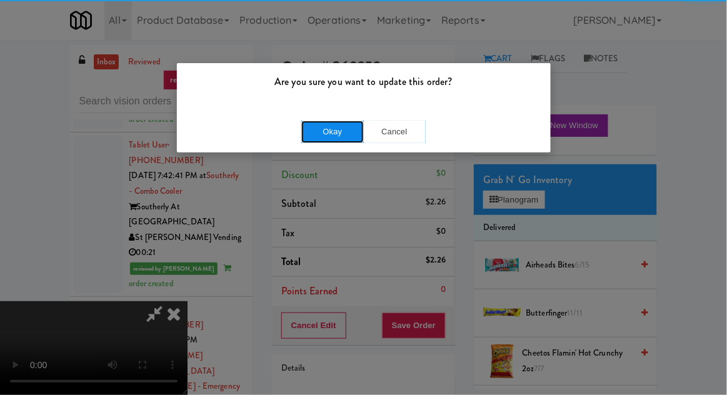
click at [342, 139] on button "Okay" at bounding box center [332, 132] width 62 height 22
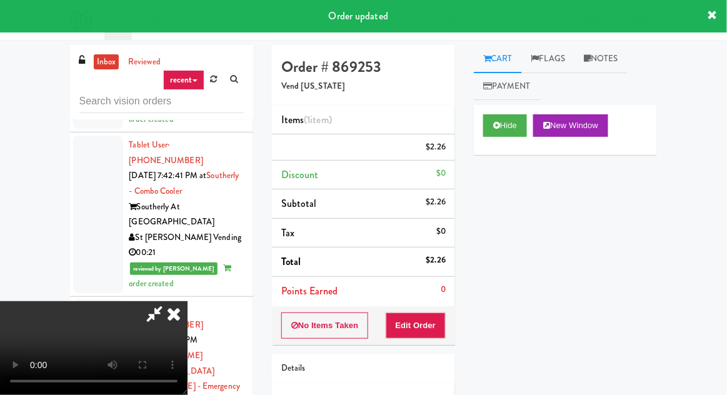
scroll to position [0, 0]
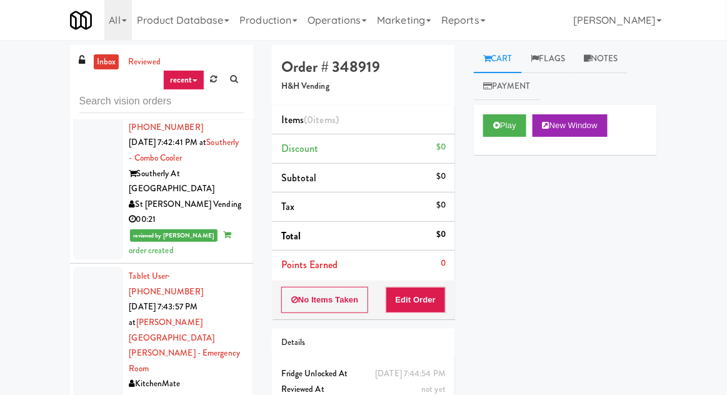
scroll to position [2367, 0]
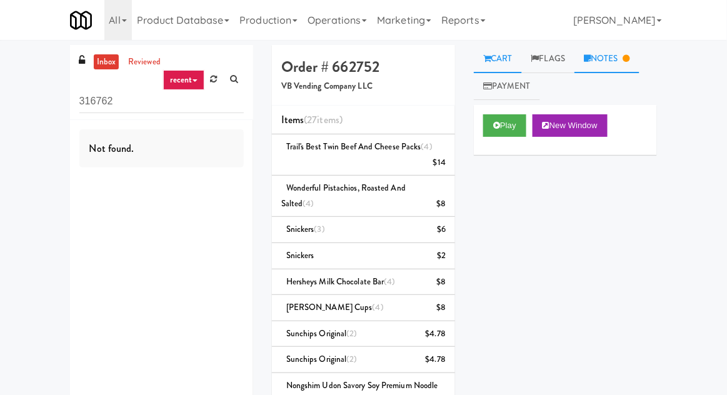
click at [619, 50] on link "Notes" at bounding box center [606, 59] width 65 height 28
